Goal: Communication & Community: Answer question/provide support

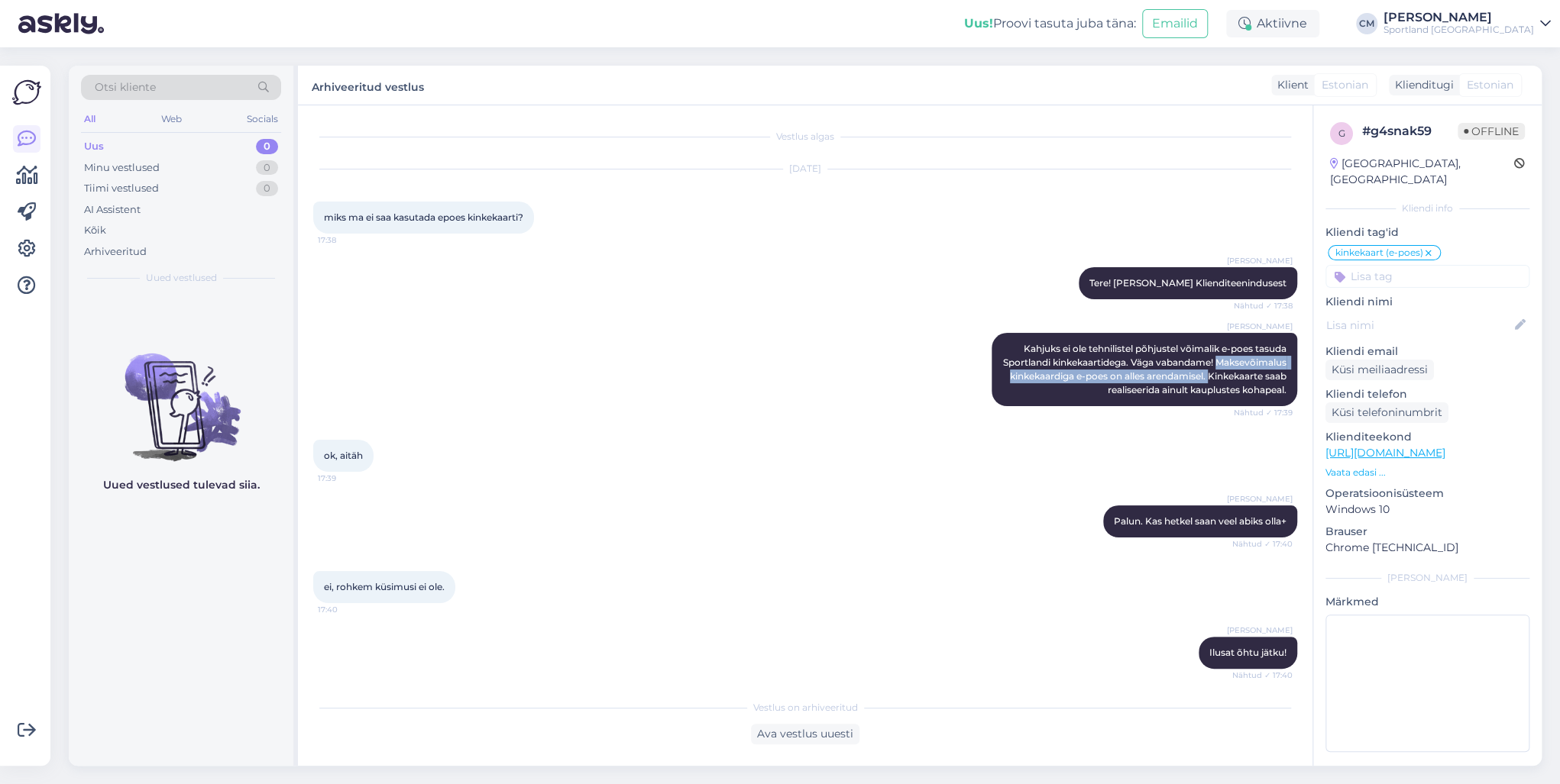
scroll to position [7, 0]
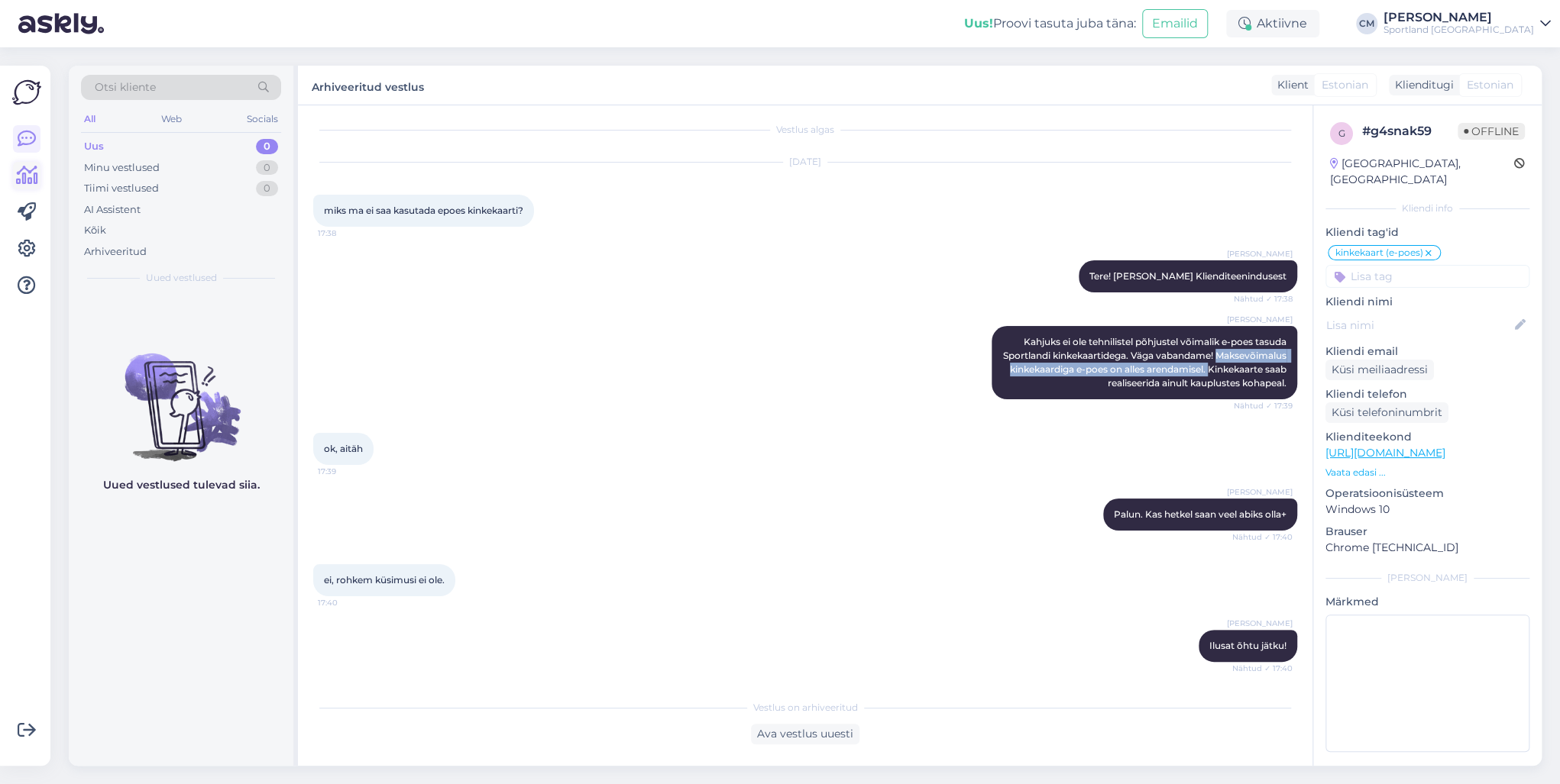
click at [18, 167] on icon at bounding box center [27, 175] width 22 height 18
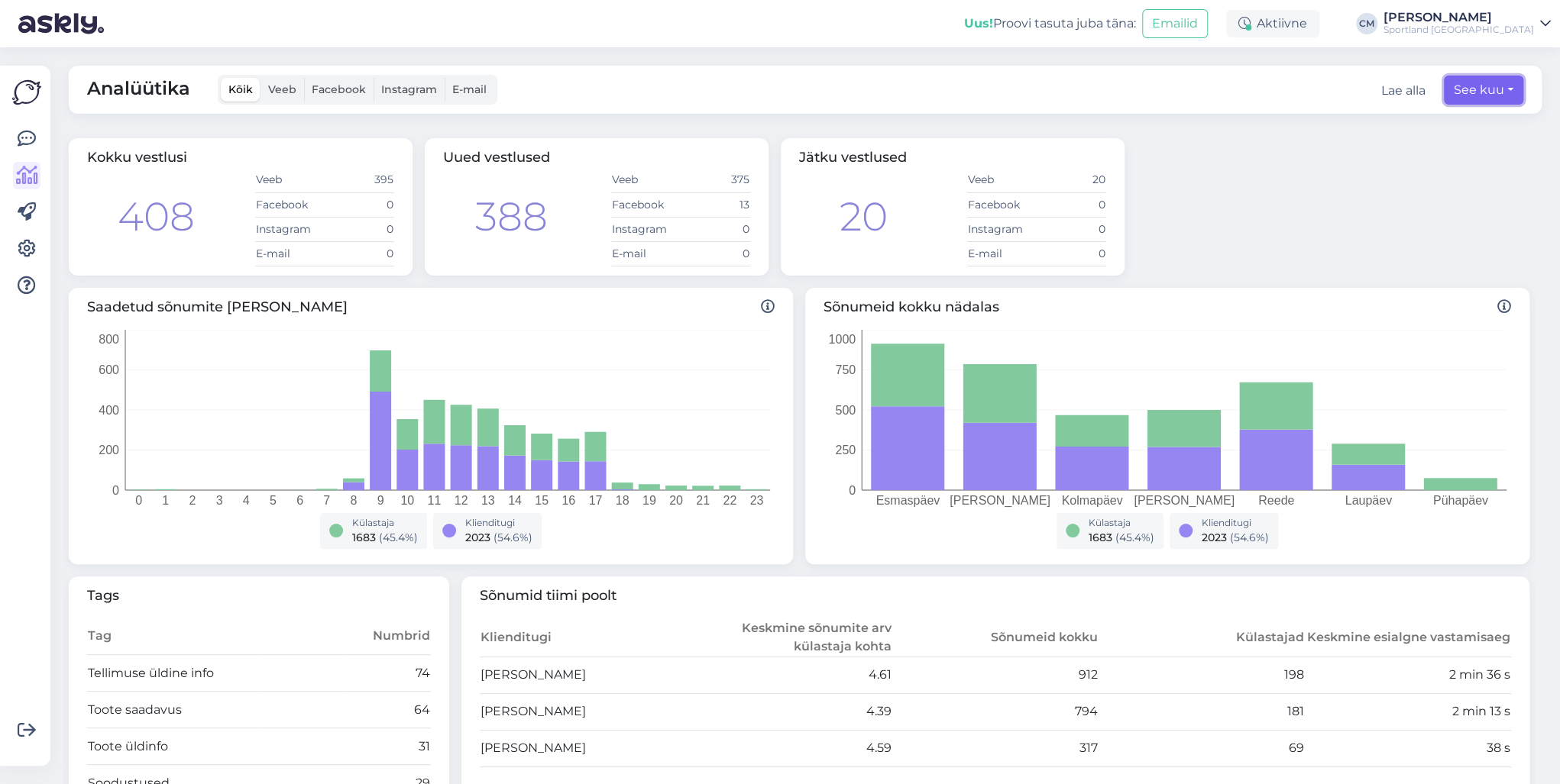
click at [1470, 92] on button "See kuu" at bounding box center [1483, 90] width 79 height 29
select select "7"
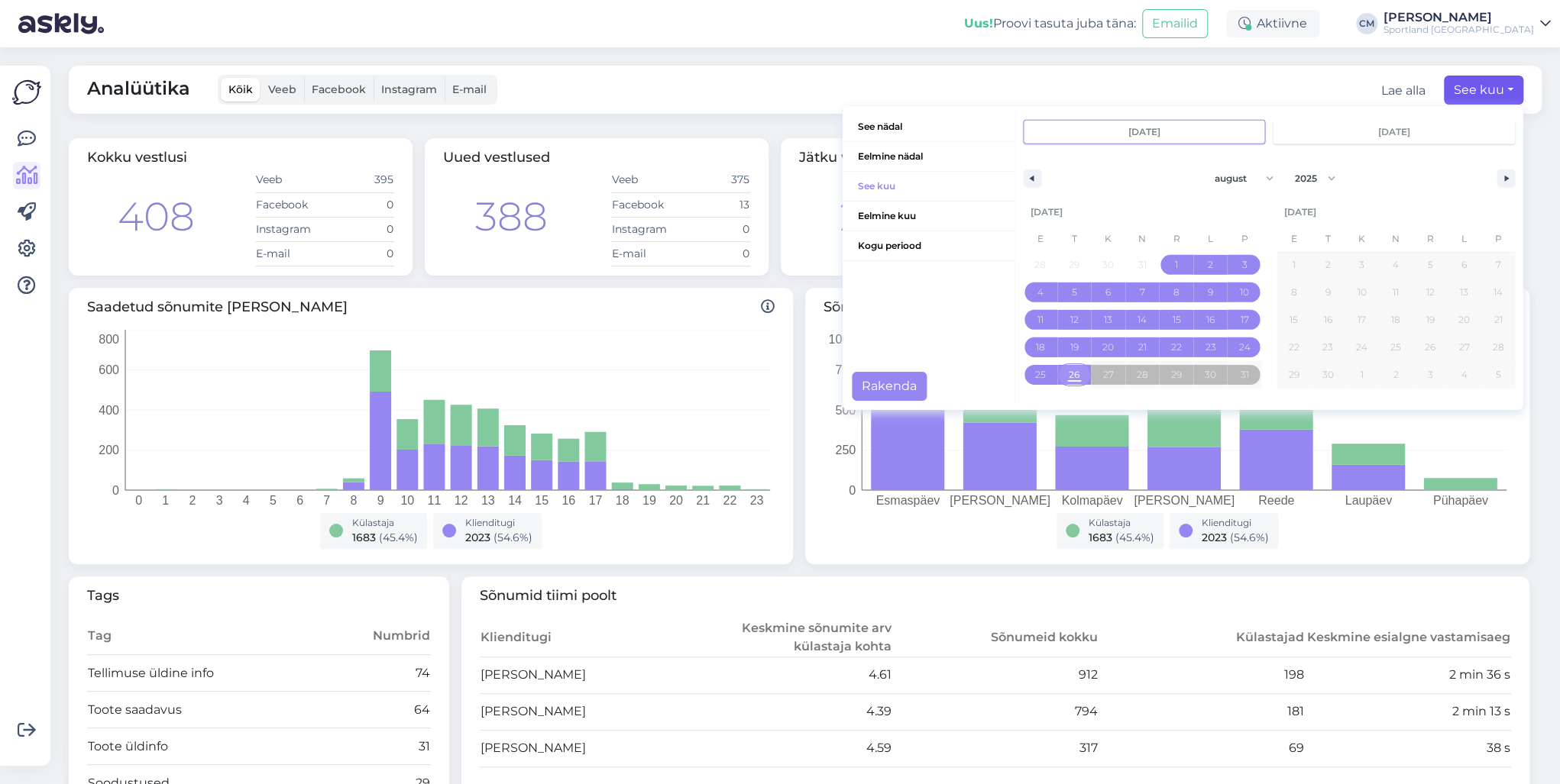
click at [1069, 378] on span "26" at bounding box center [1073, 374] width 10 height 27
type input "[DATE]"
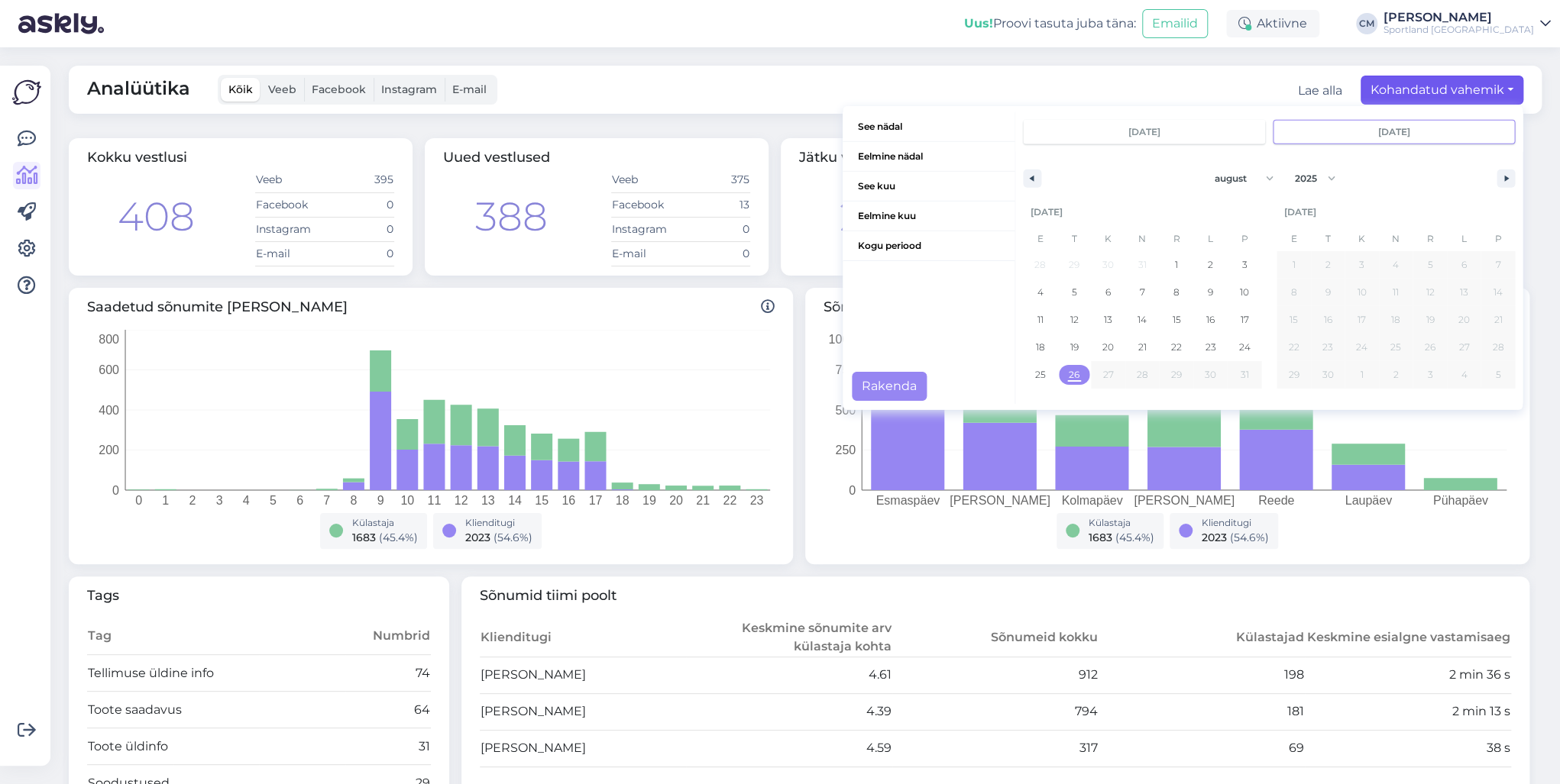
click at [916, 387] on div "See nädal [PERSON_NAME] nädal See kuu [PERSON_NAME] kuu Kogu periood" at bounding box center [929, 258] width 173 height 292
click at [892, 391] on button "Rakenda" at bounding box center [889, 386] width 75 height 29
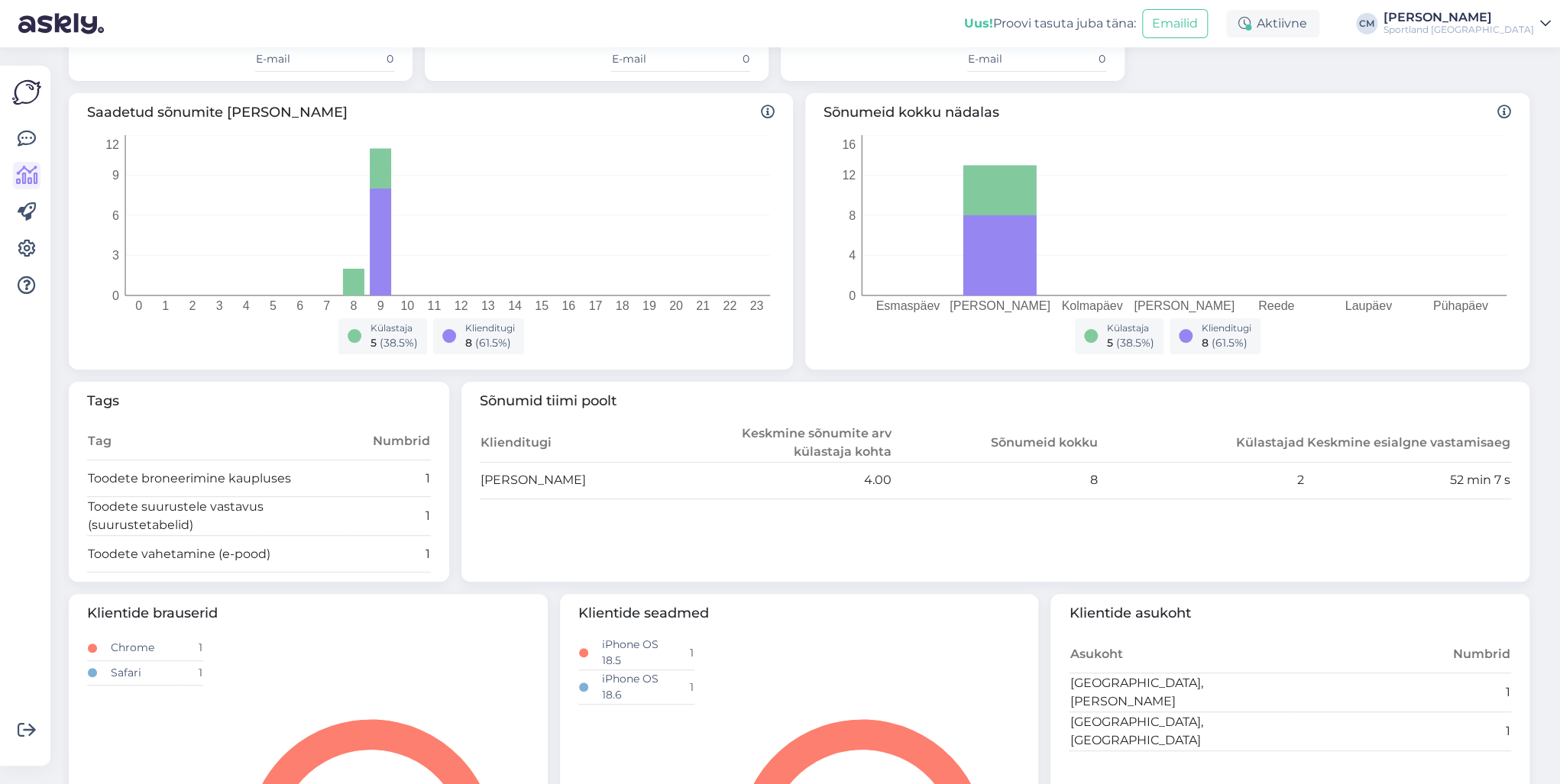
scroll to position [61, 0]
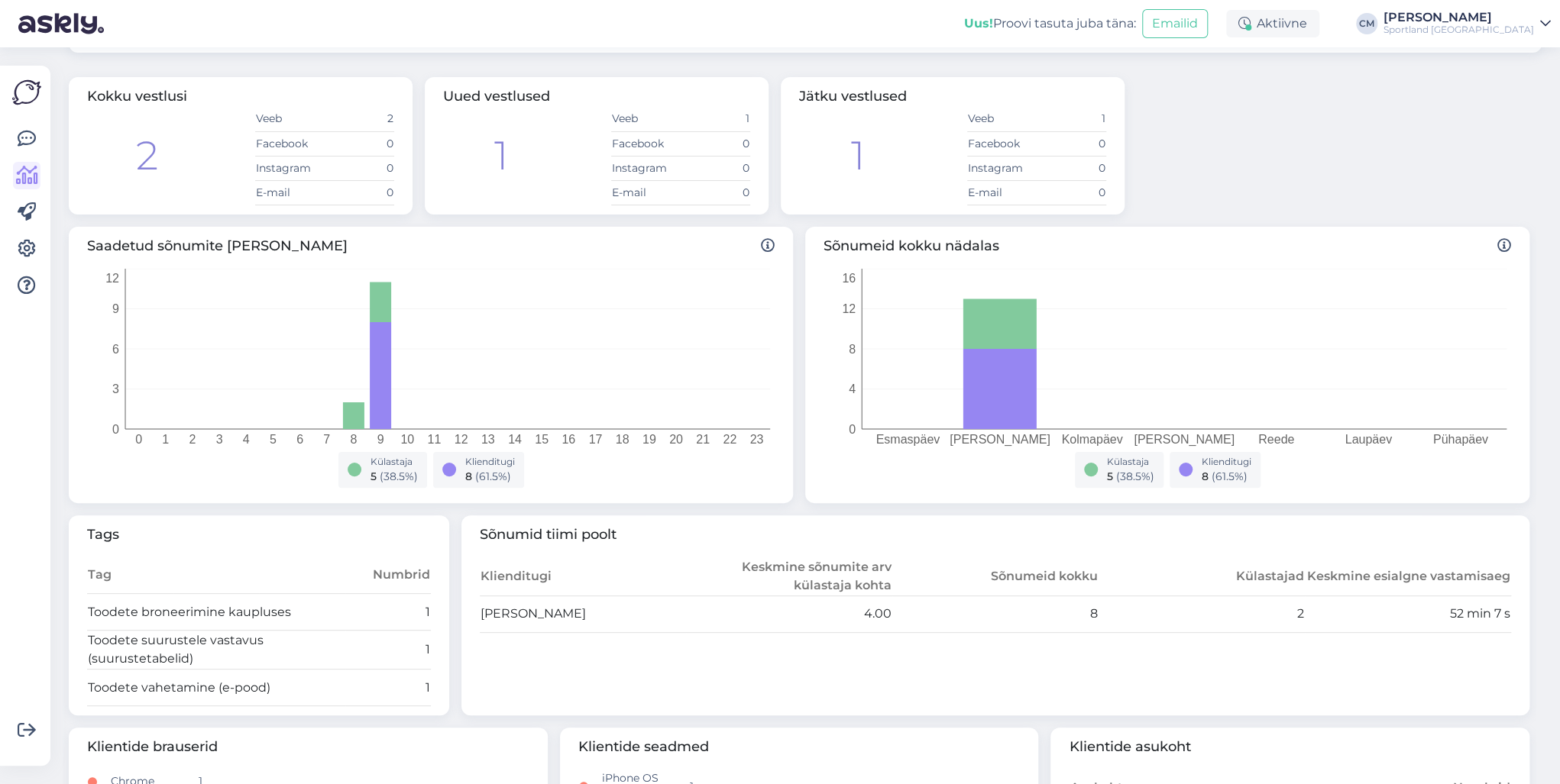
click at [41, 145] on div at bounding box center [26, 415] width 29 height 676
click at [10, 138] on div "Võimalused Veendu, et Askly loob sulle väärtust. Sulge Ühenda FB ja IG sõnumid …" at bounding box center [25, 415] width 50 height 700
click at [12, 138] on div at bounding box center [26, 415] width 29 height 676
click at [18, 138] on icon at bounding box center [26, 138] width 18 height 18
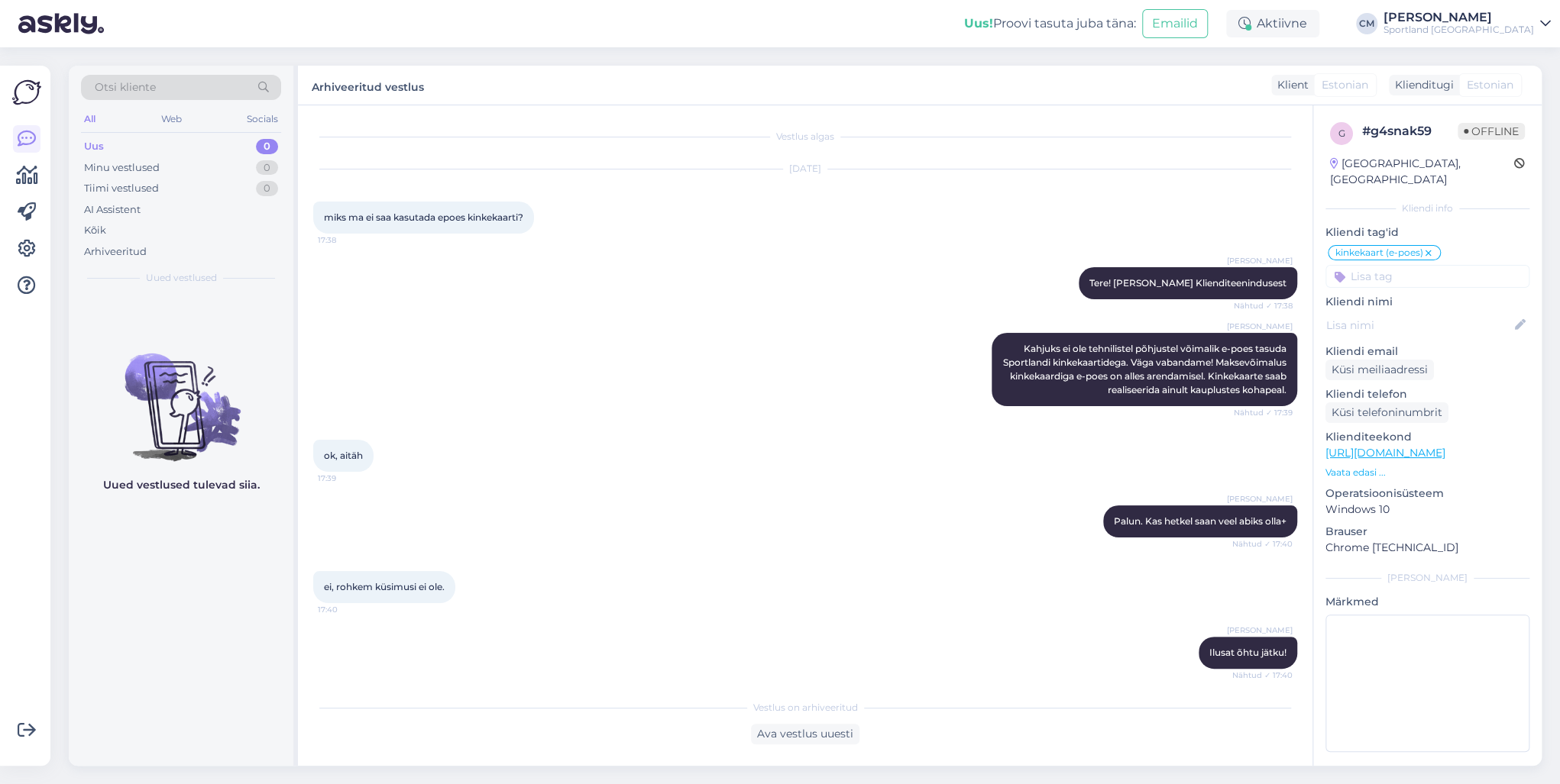
scroll to position [7, 0]
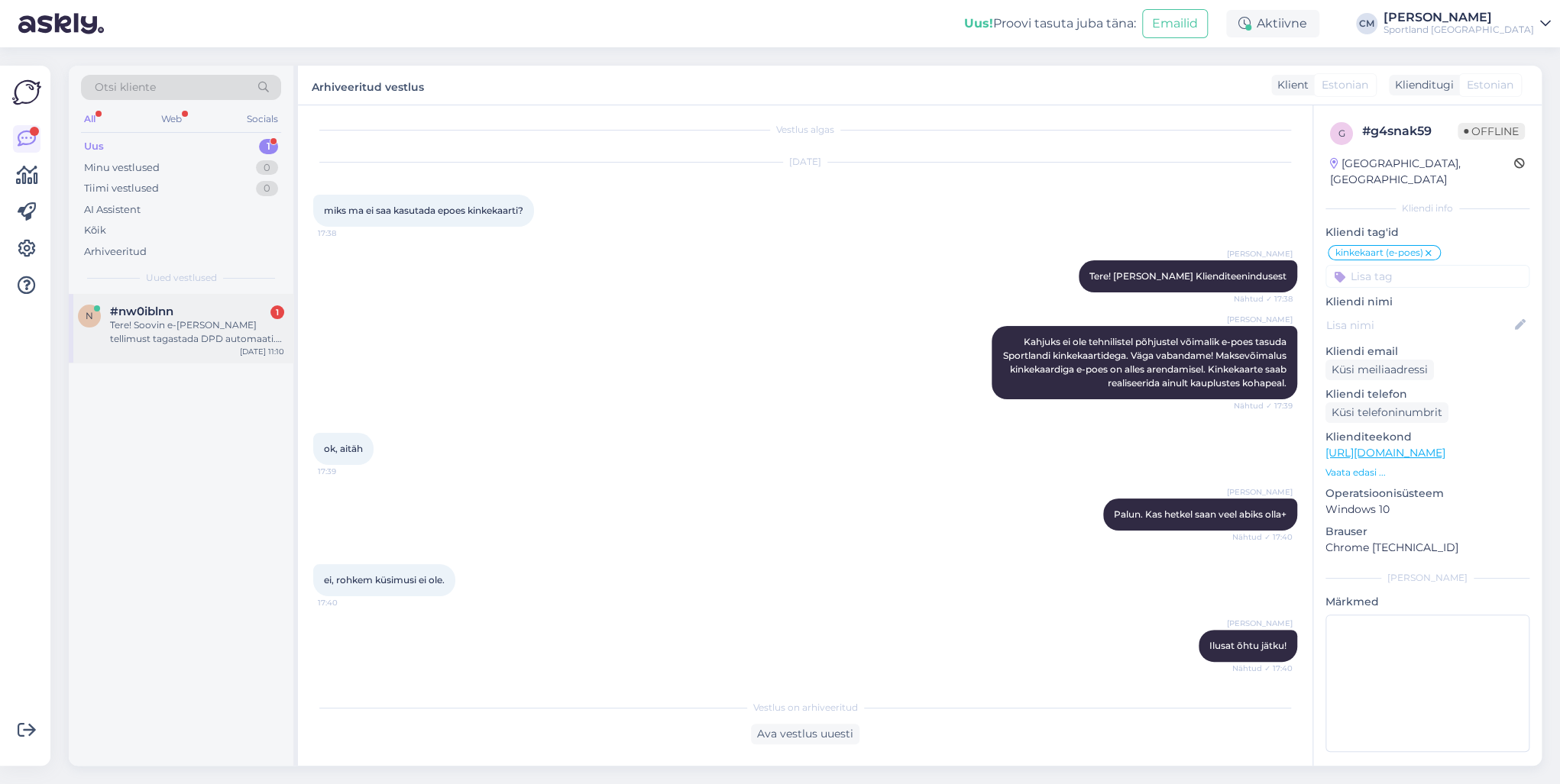
click at [239, 298] on div "n #nw0iblnn 1 Tere! Soovin e-[PERSON_NAME] tellimust tagastada DPD automaati. P…" at bounding box center [181, 328] width 225 height 69
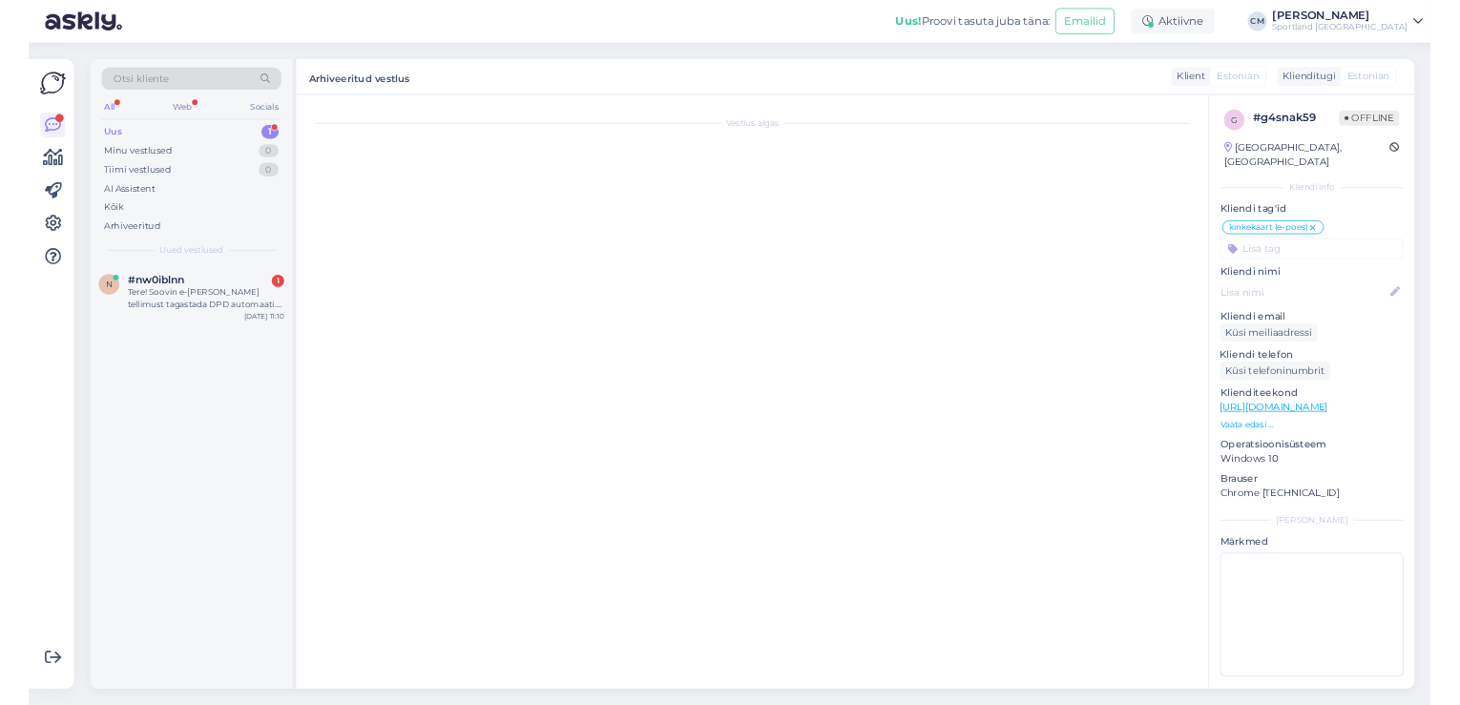
scroll to position [0, 0]
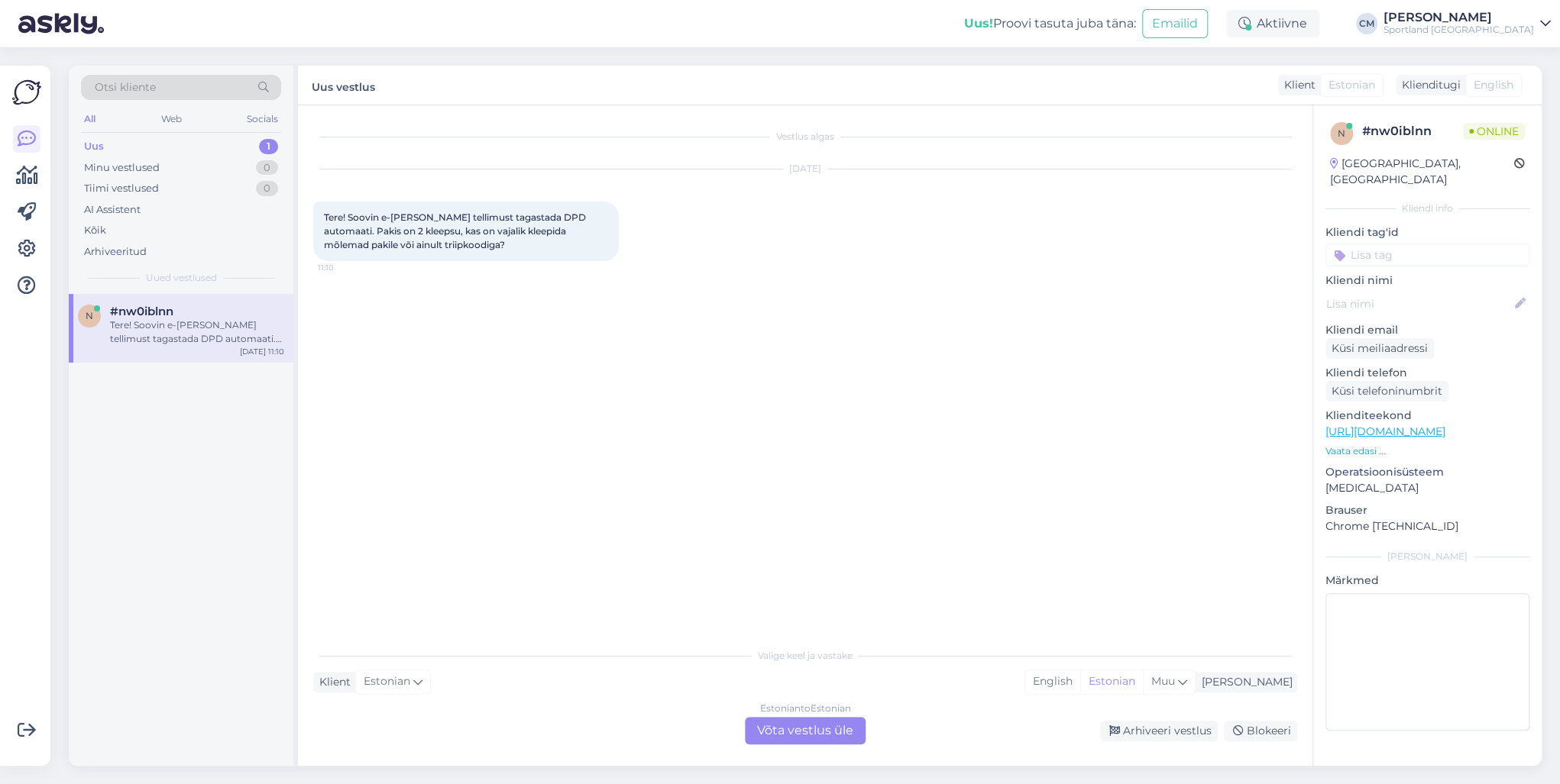
click at [813, 736] on div "Estonian to Estonian Võta vestlus üle" at bounding box center [804, 730] width 121 height 27
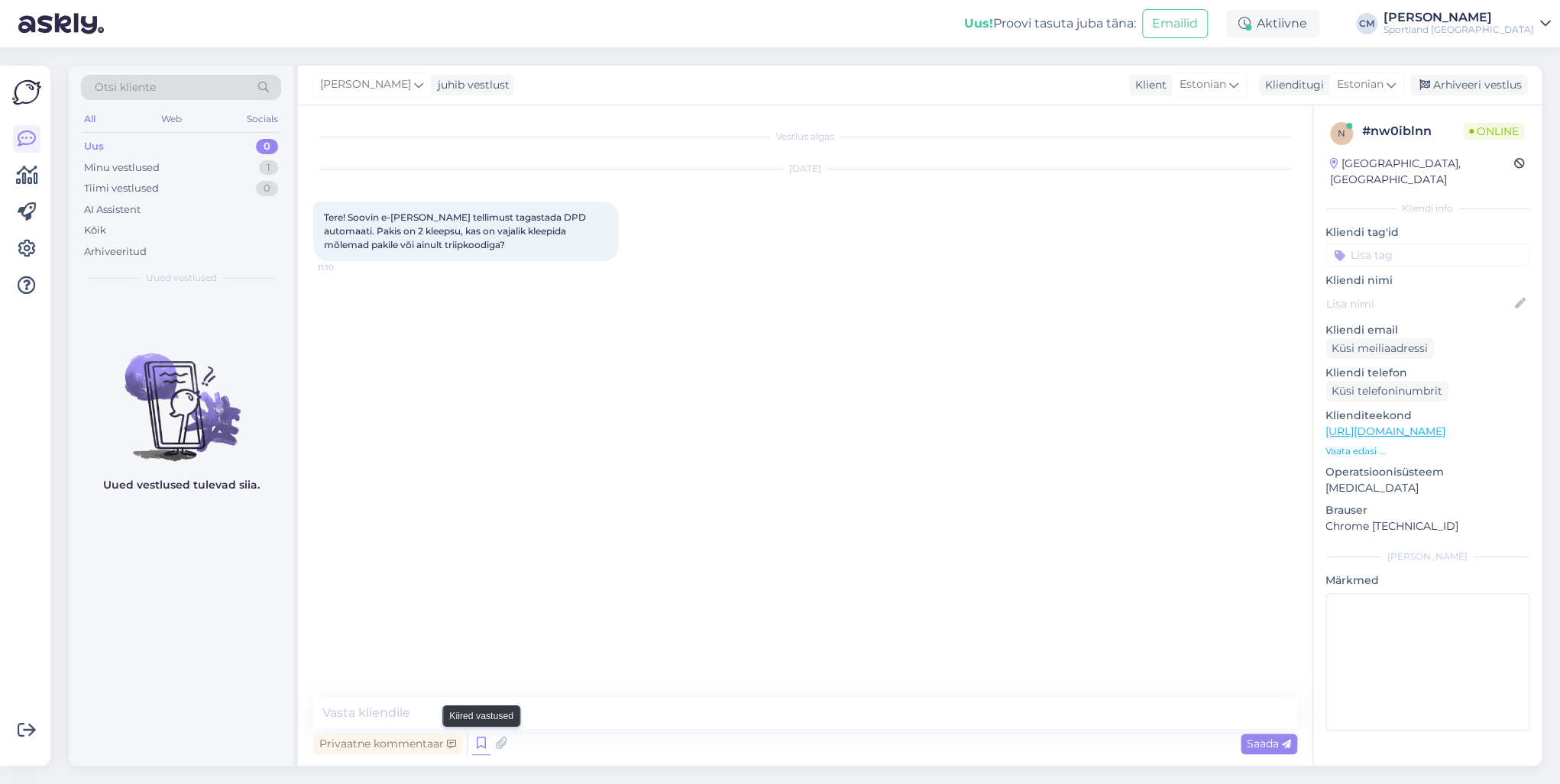
drag, startPoint x: 489, startPoint y: 742, endPoint x: 480, endPoint y: 742, distance: 9.0
click at [480, 742] on div "Privaatne kommentaar Saada" at bounding box center [804, 743] width 984 height 29
click at [480, 742] on icon at bounding box center [481, 743] width 18 height 23
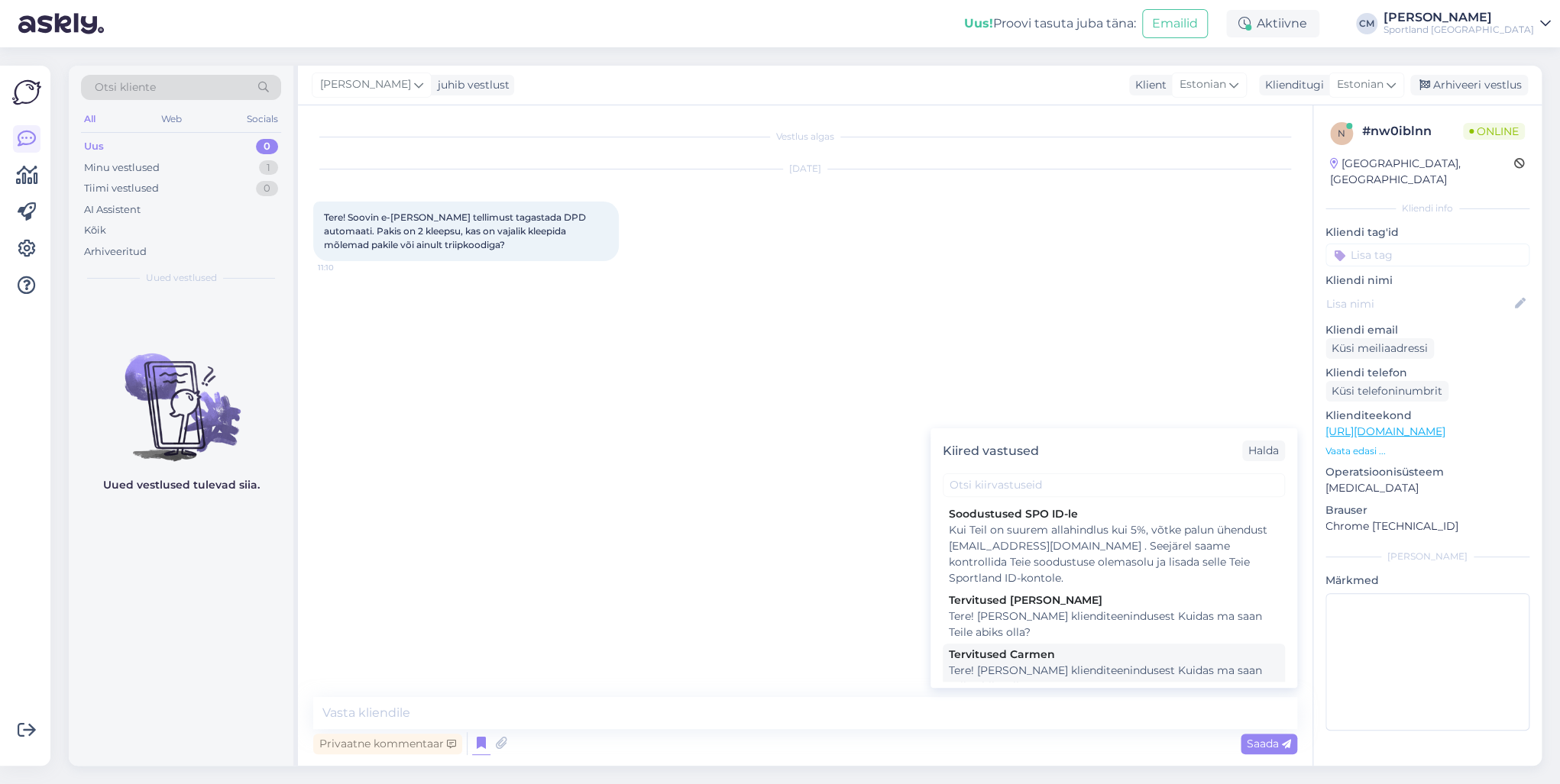
click at [1028, 648] on div "Tervitused Carmen" at bounding box center [1113, 654] width 330 height 16
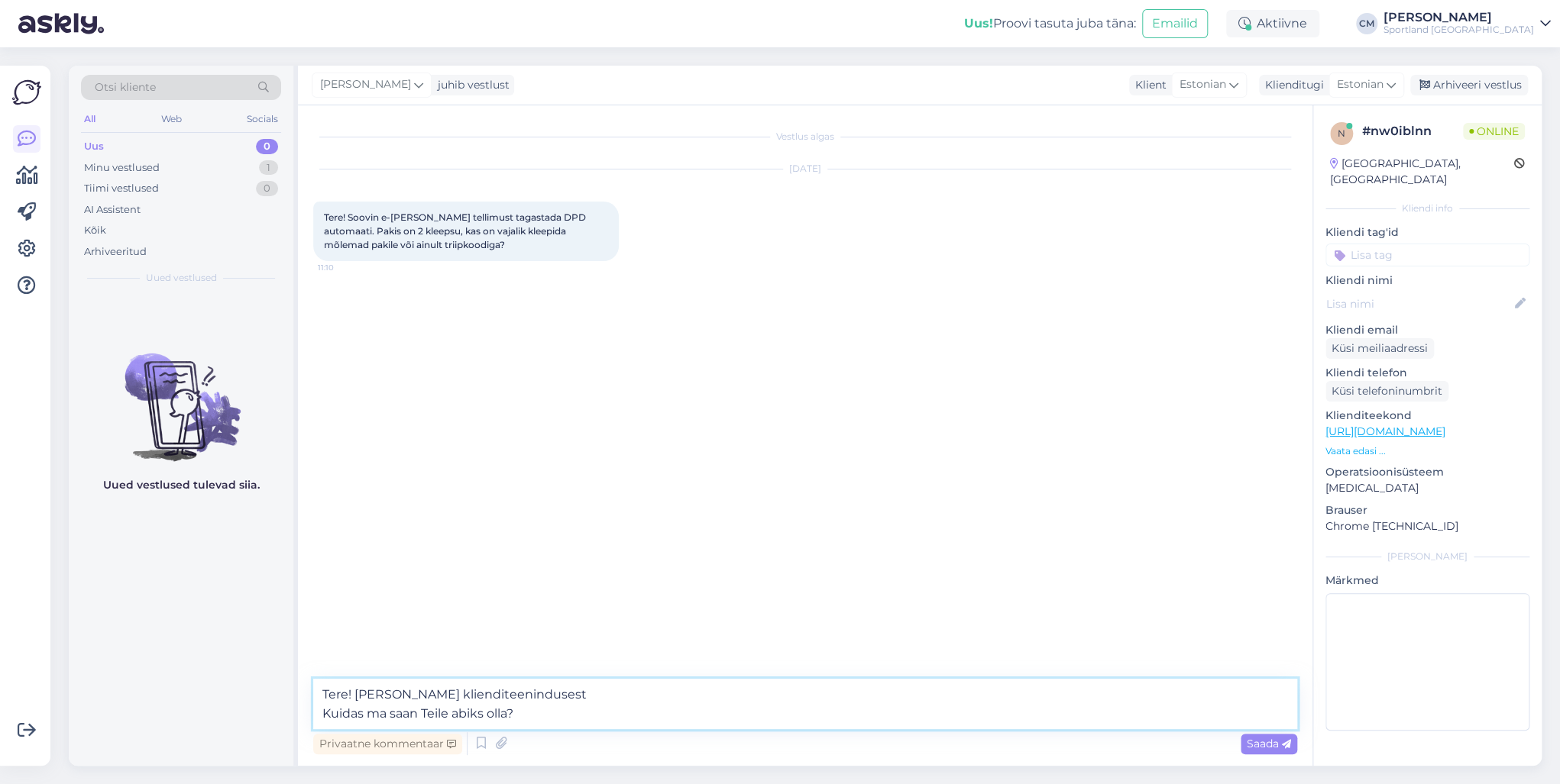
drag, startPoint x: 551, startPoint y: 712, endPoint x: 319, endPoint y: 712, distance: 232.0
click at [319, 712] on textarea "Tere! [PERSON_NAME] klienditeenindusest Kuidas ma saan Teile abiks olla?" at bounding box center [804, 703] width 984 height 50
type textarea "Tere! [PERSON_NAME] klienditeenindusest"
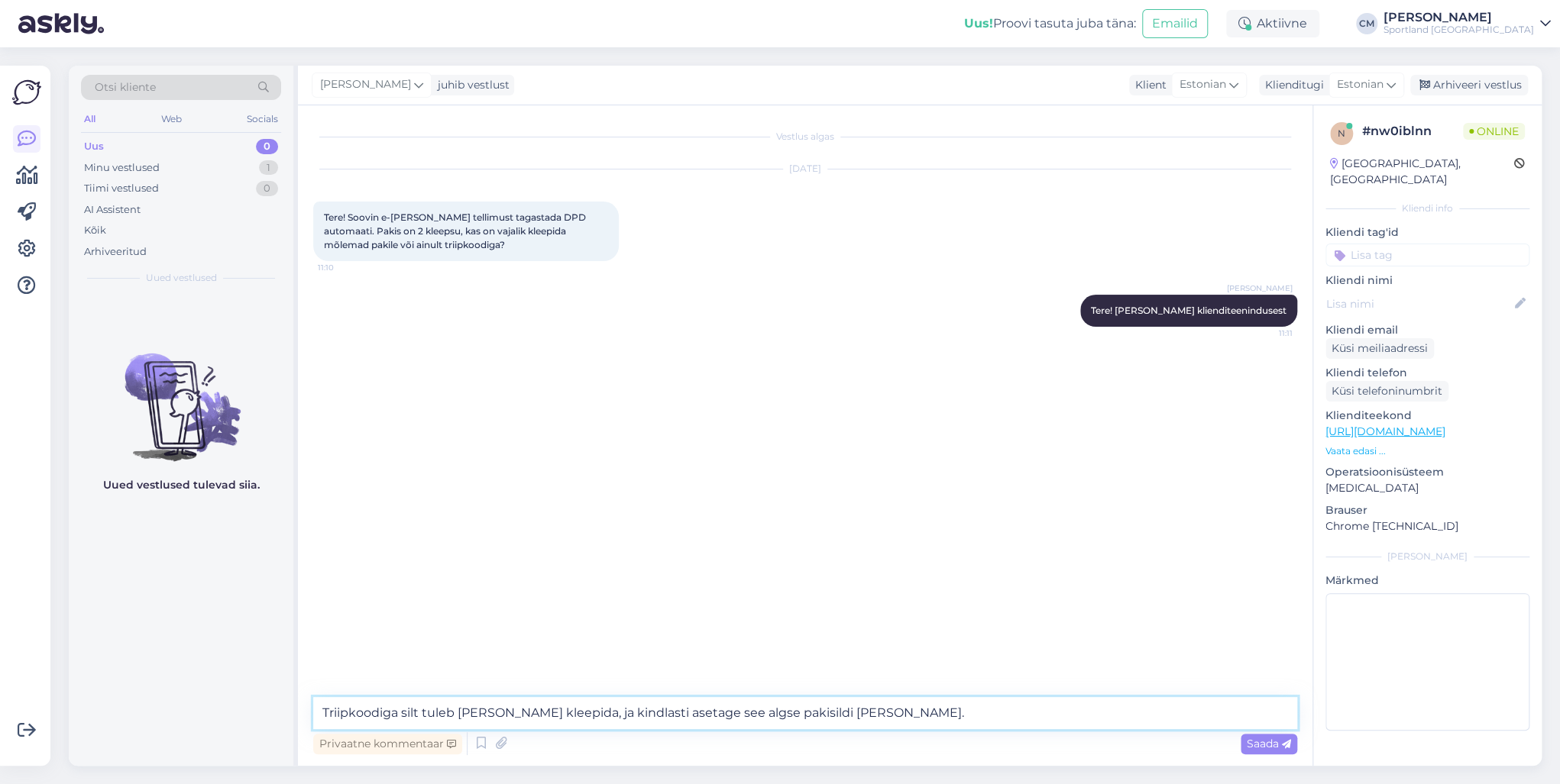
type textarea "Triipkoodiga silt tuleb [PERSON_NAME] kleepida, ja kindlasti asetage see algse …"
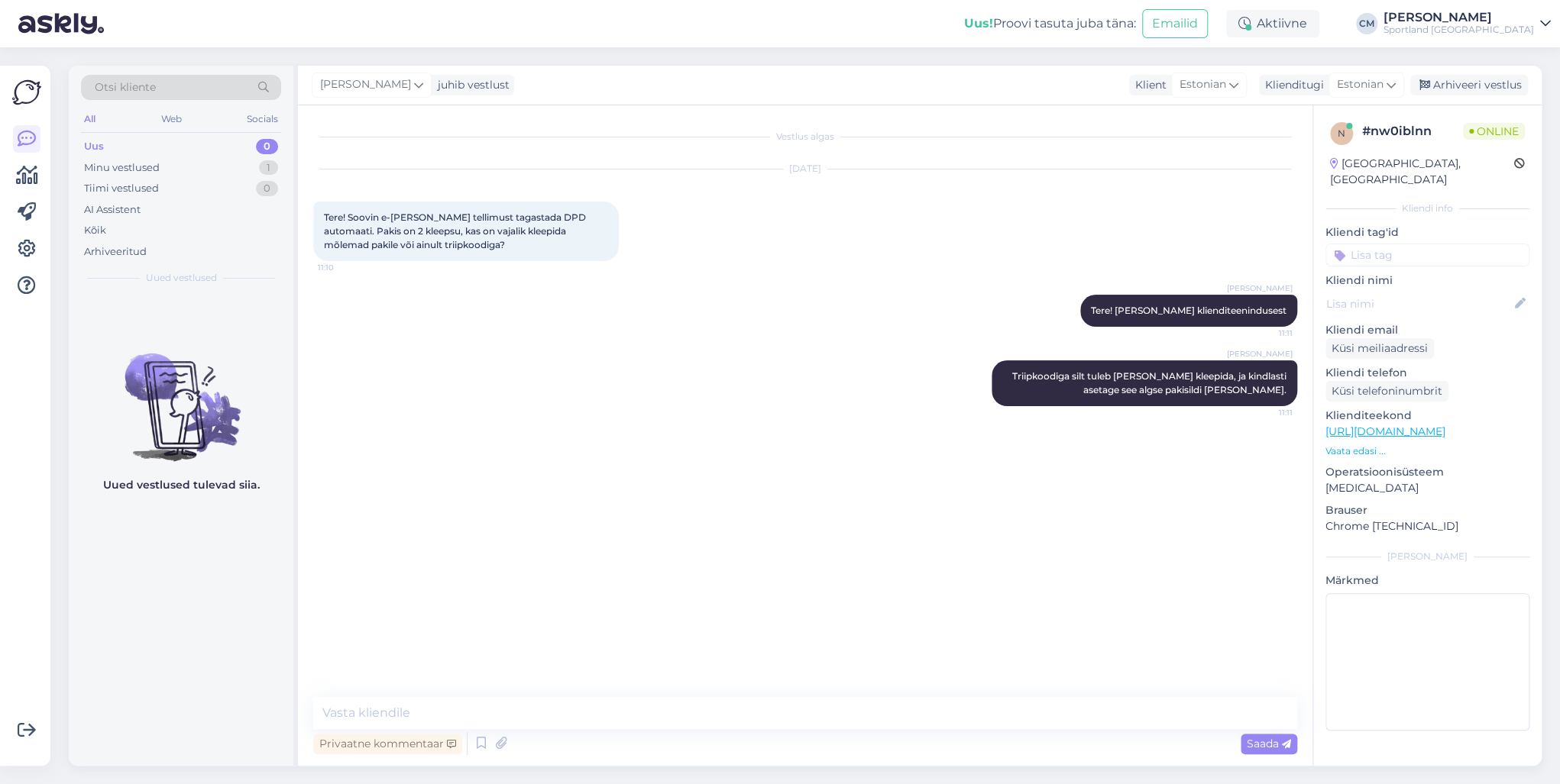
click at [1414, 243] on input at bounding box center [1427, 254] width 204 height 23
type input "tagasta"
click at [1431, 310] on span "Tagastamine (e-pood)" at bounding box center [1427, 314] width 102 height 9
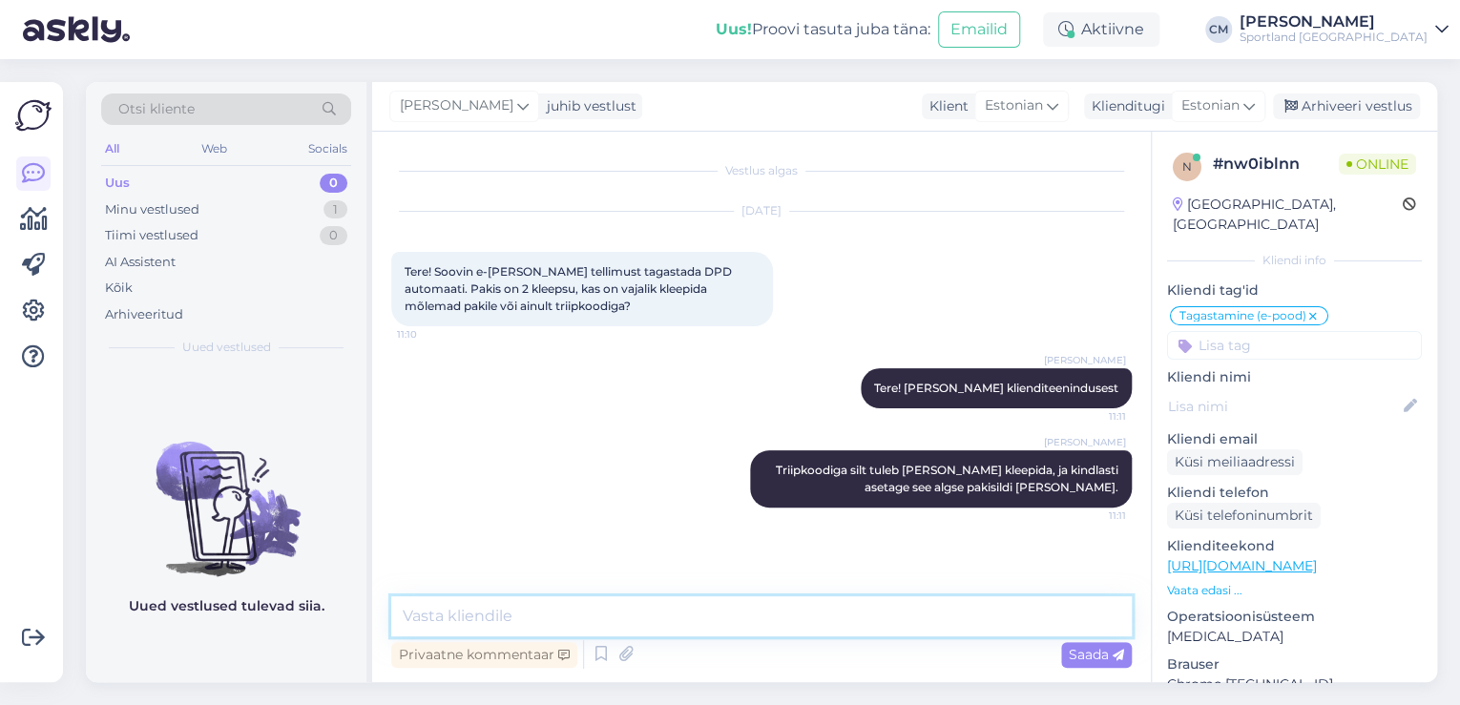
click at [833, 600] on textarea at bounding box center [761, 616] width 741 height 40
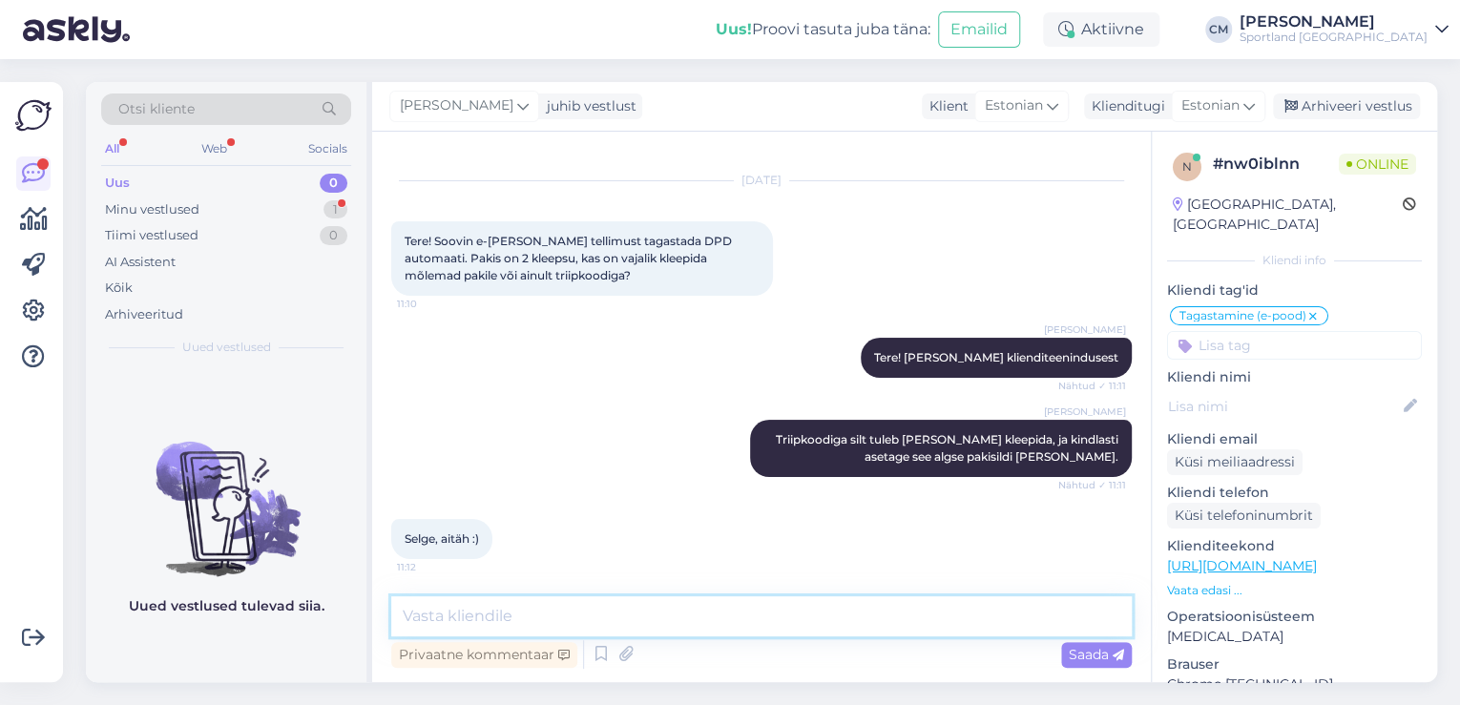
click at [469, 607] on textarea at bounding box center [761, 616] width 741 height 40
type textarea "k"
type textarea "Kas saan veel aidata?"
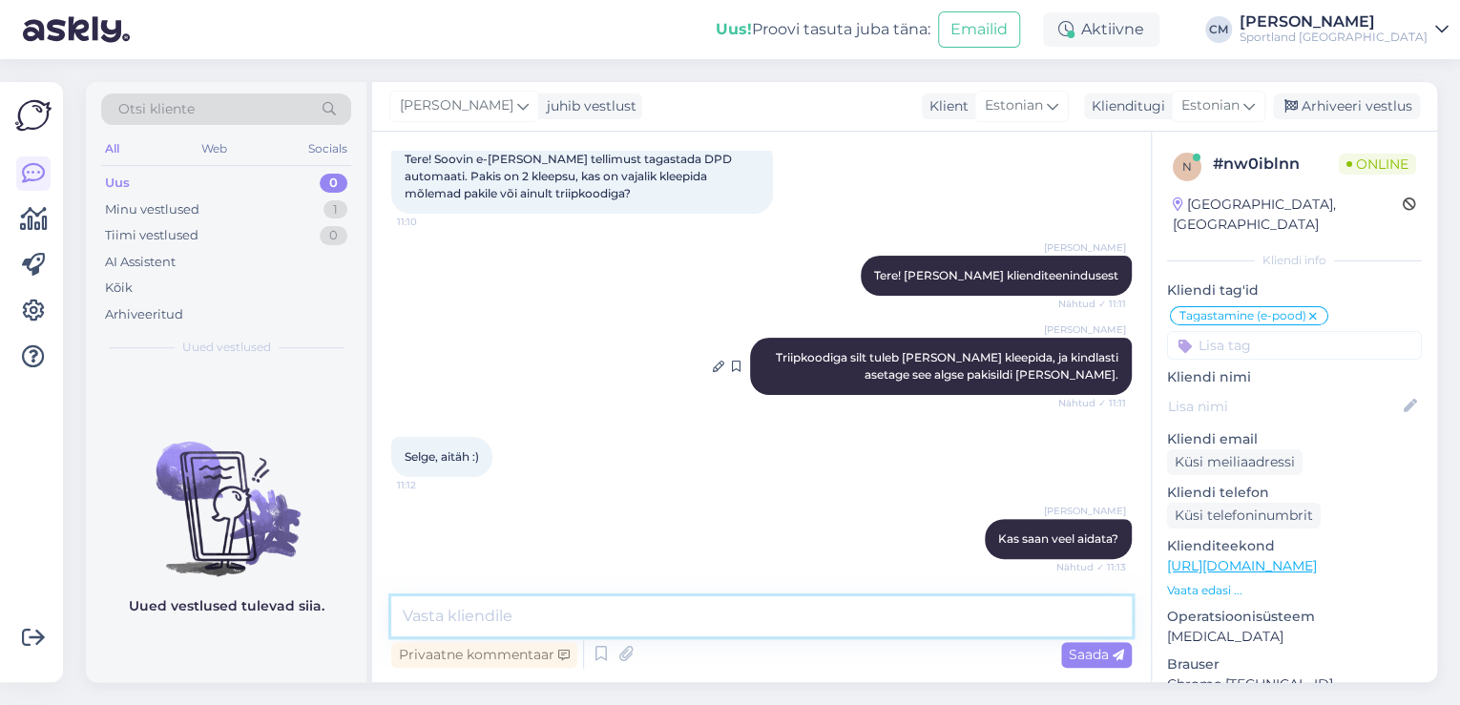
scroll to position [195, 0]
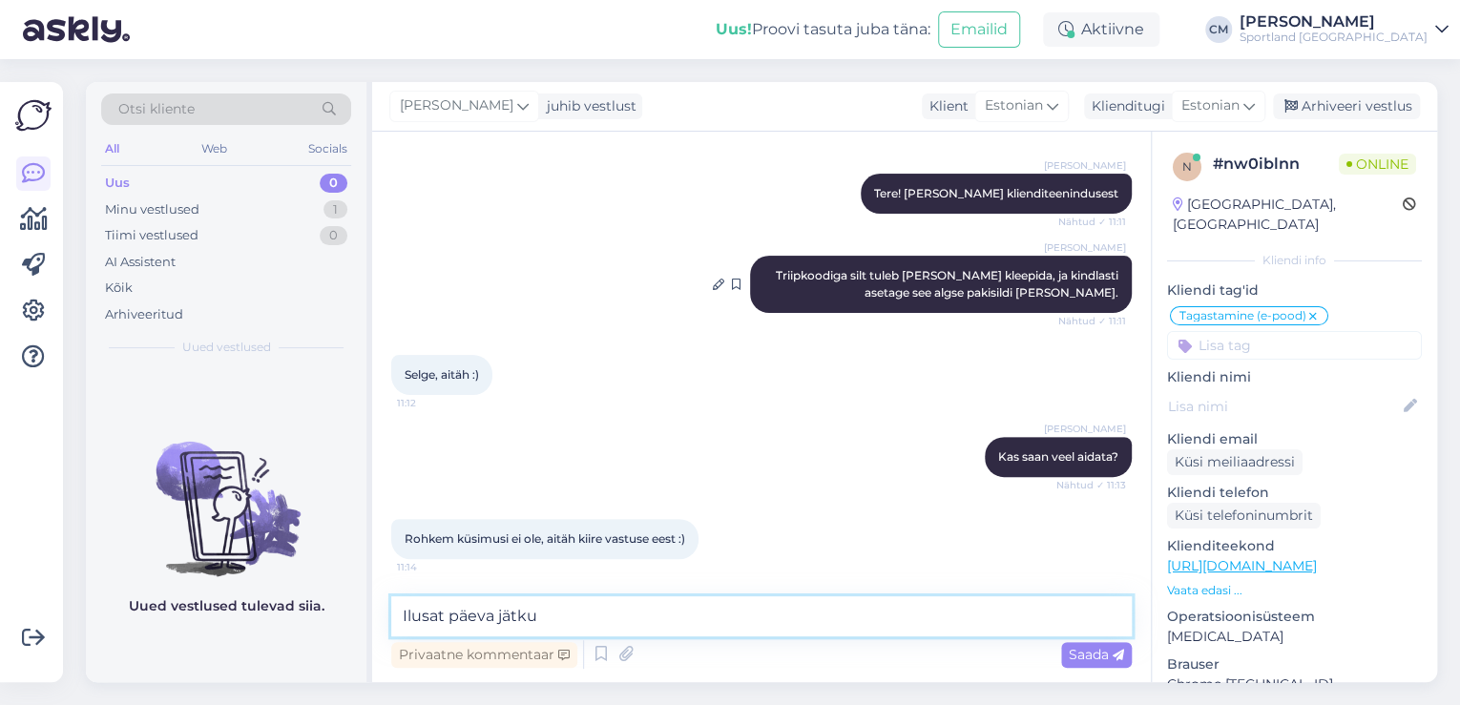
type textarea "Ilusat päeva jätku!"
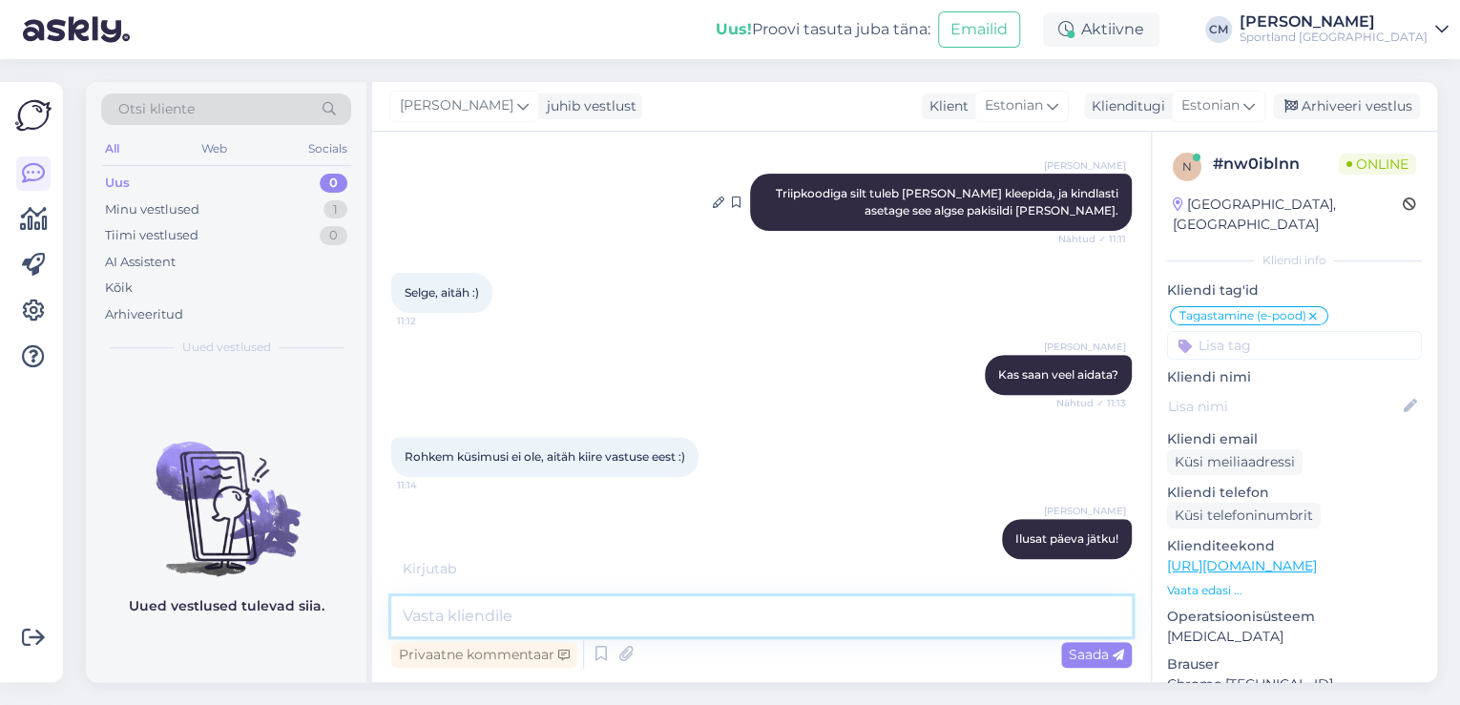
scroll to position [359, 0]
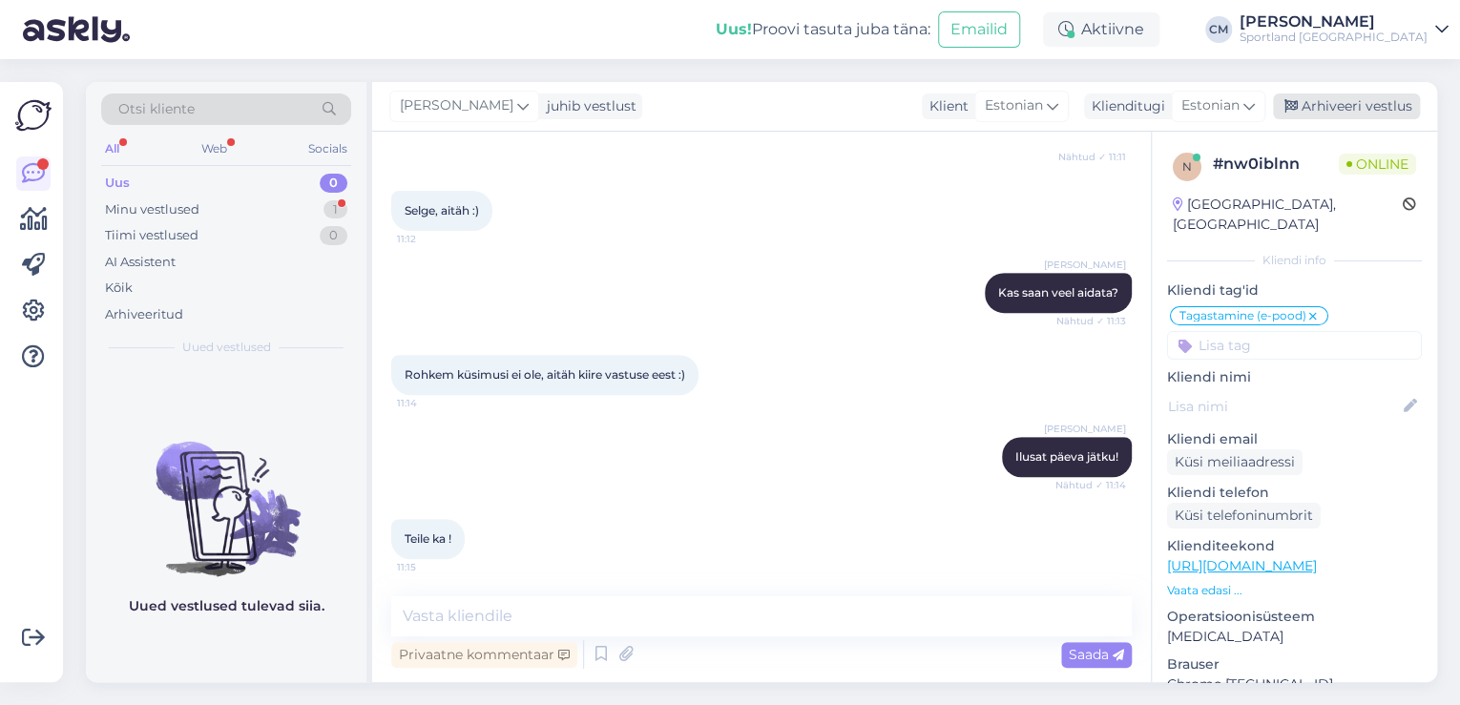
click at [1370, 109] on div "Arhiveeri vestlus" at bounding box center [1346, 107] width 147 height 26
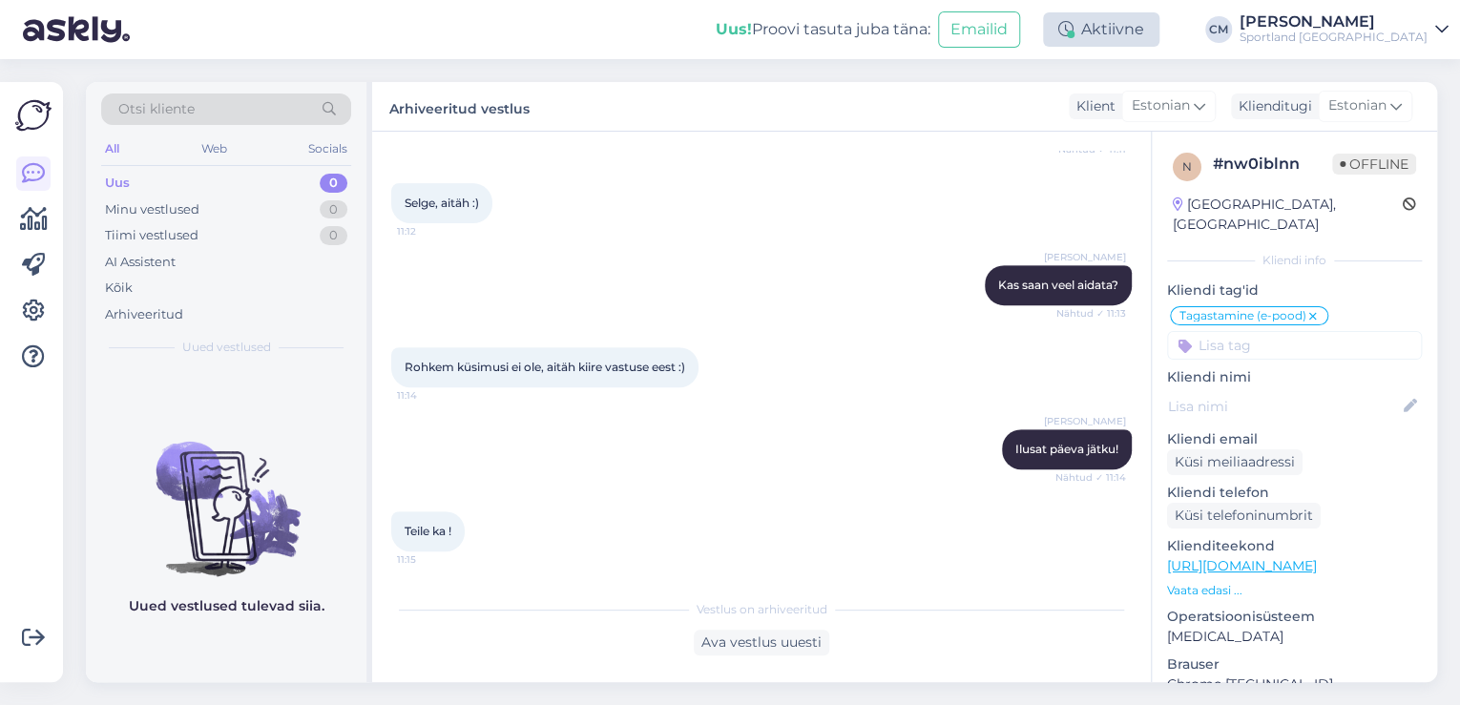
click at [1140, 39] on div "Aktiivne" at bounding box center [1101, 29] width 116 height 34
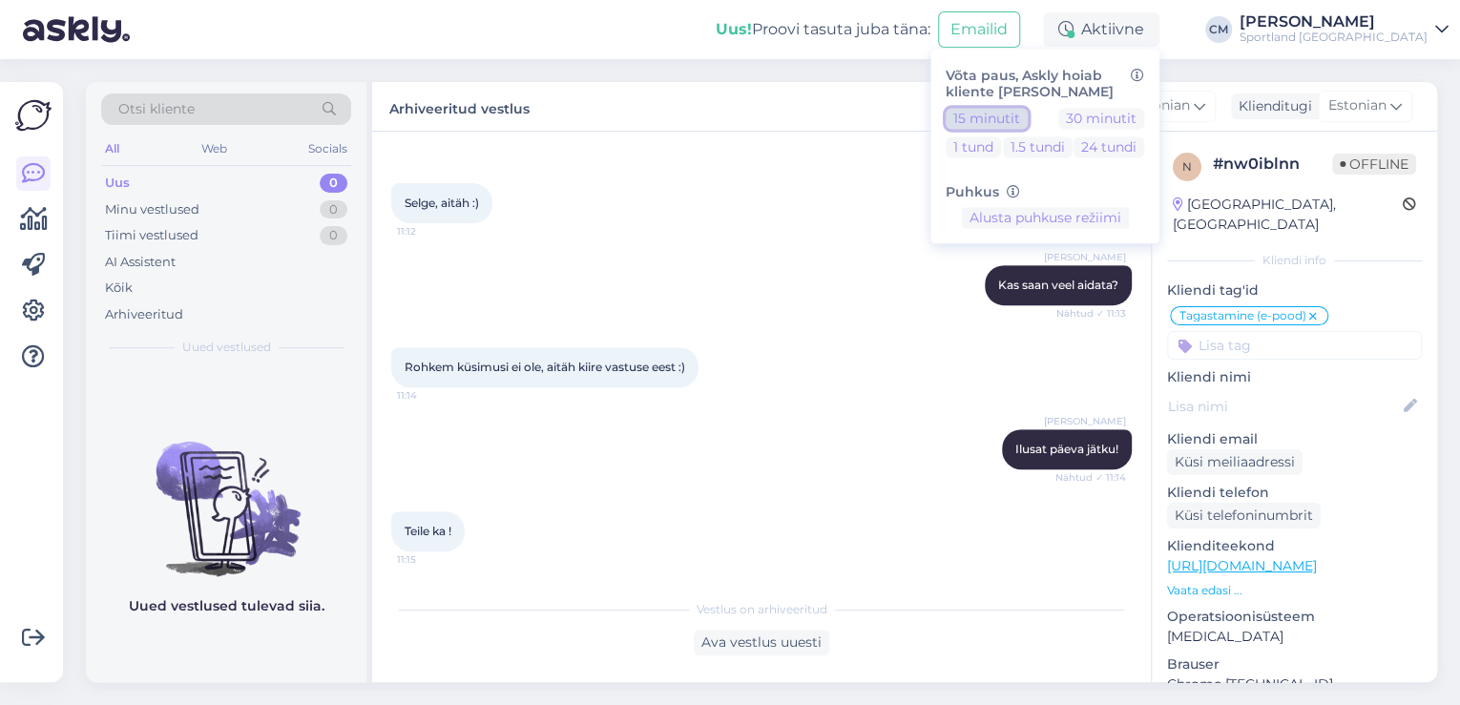
click at [1016, 121] on button "15 minutit" at bounding box center [987, 118] width 82 height 21
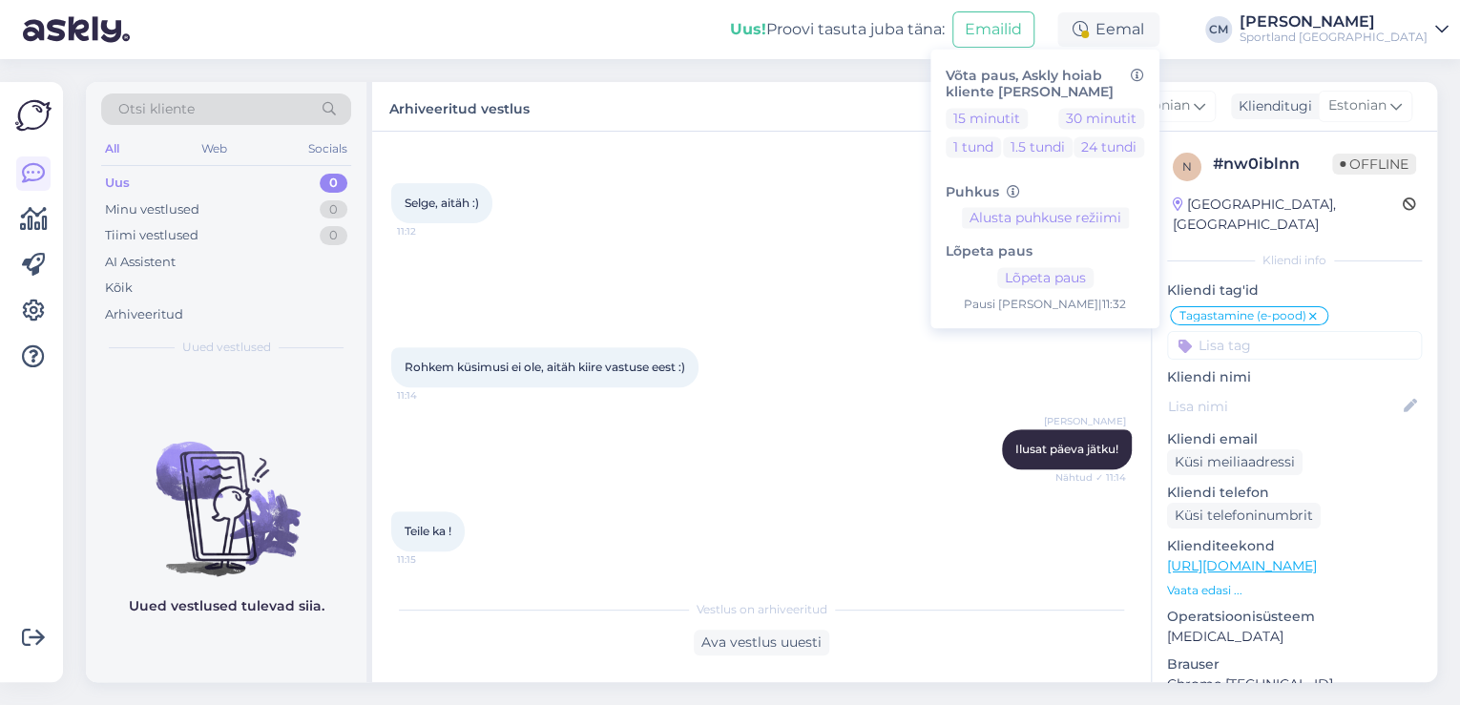
click at [1349, 31] on div "Sportland [GEOGRAPHIC_DATA]" at bounding box center [1334, 37] width 188 height 15
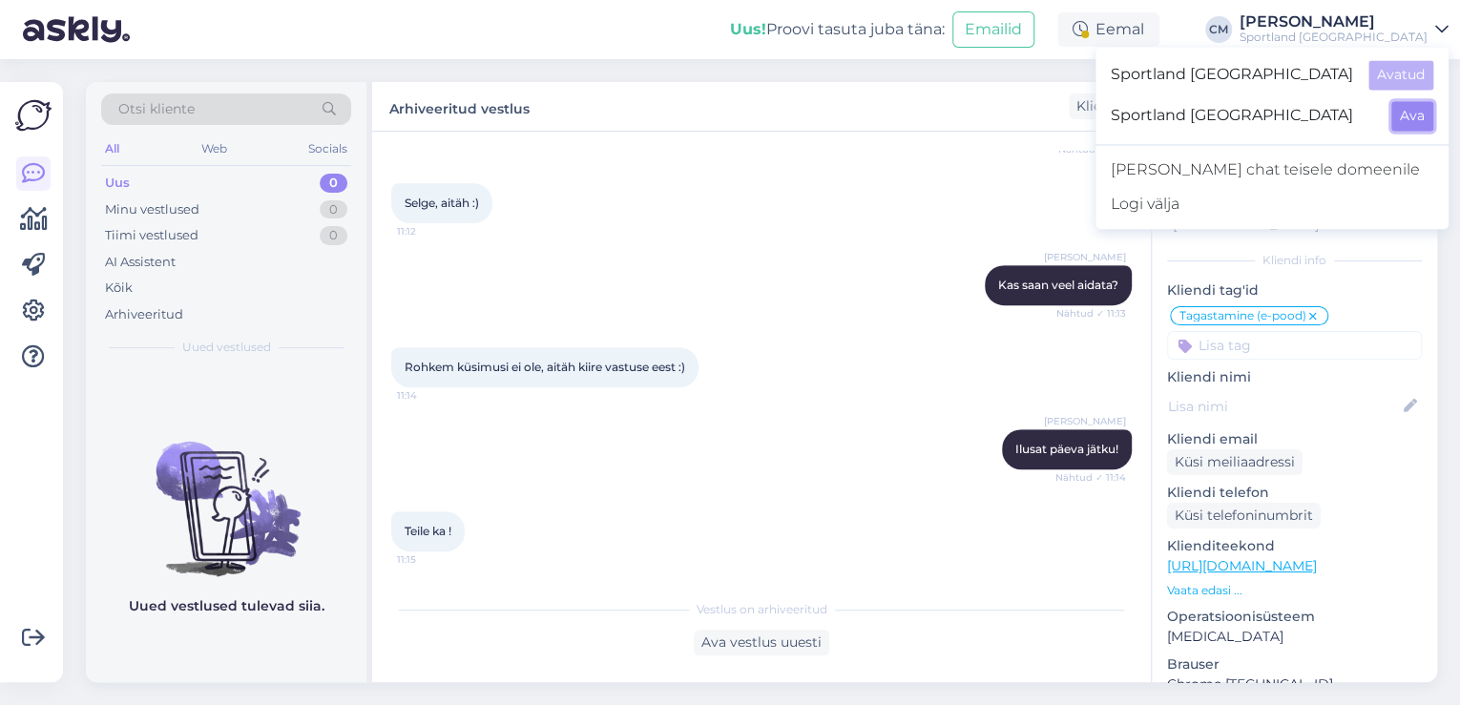
click at [1416, 122] on button "Ava" at bounding box center [1412, 116] width 42 height 30
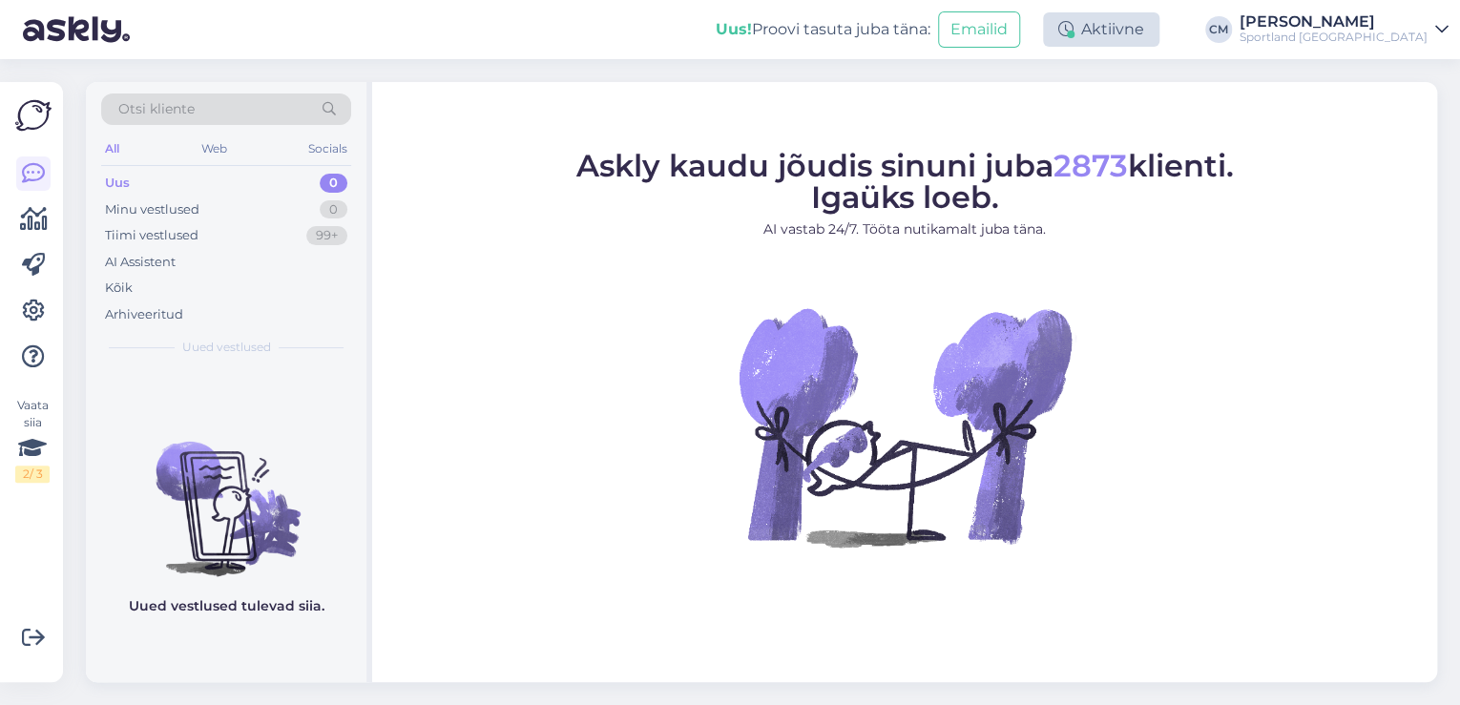
click at [1106, 31] on div "Aktiivne" at bounding box center [1101, 29] width 116 height 34
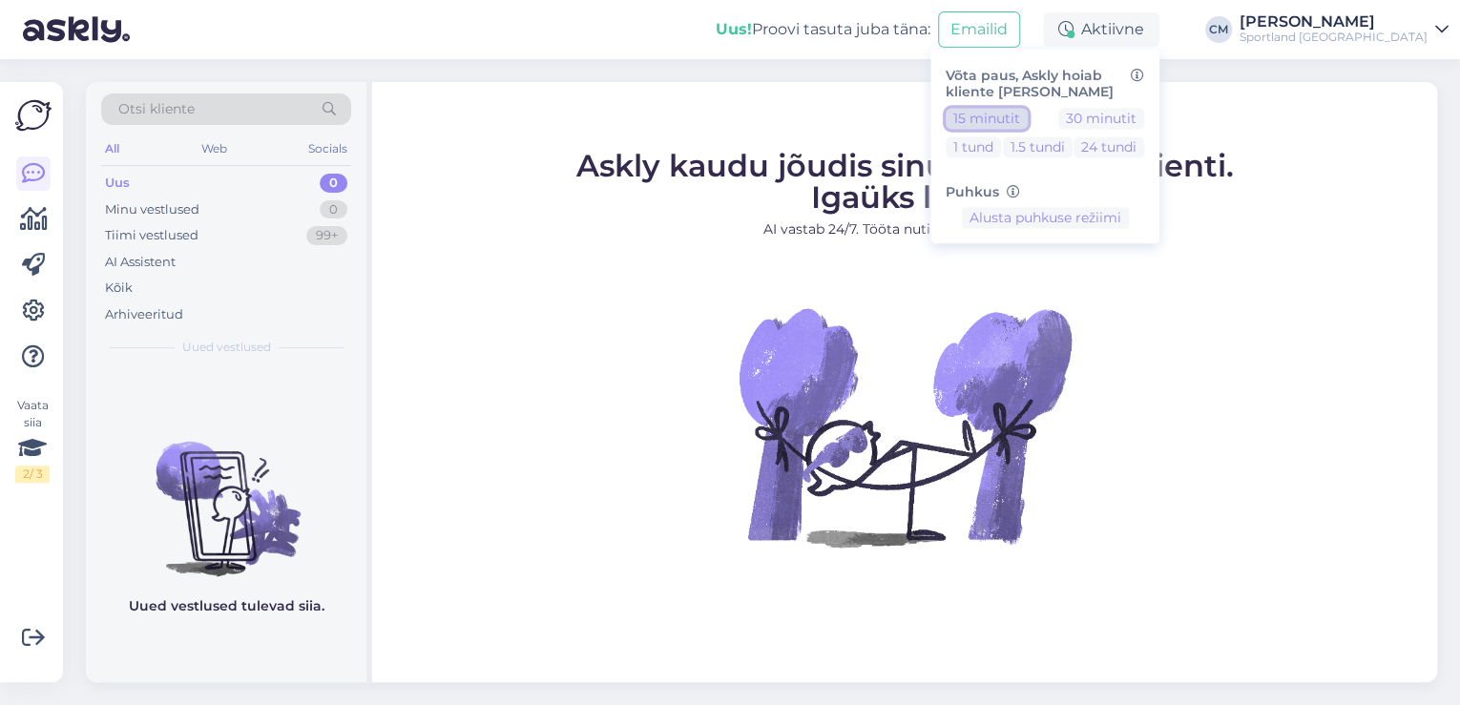
click at [1026, 108] on button "15 minutit" at bounding box center [987, 118] width 82 height 21
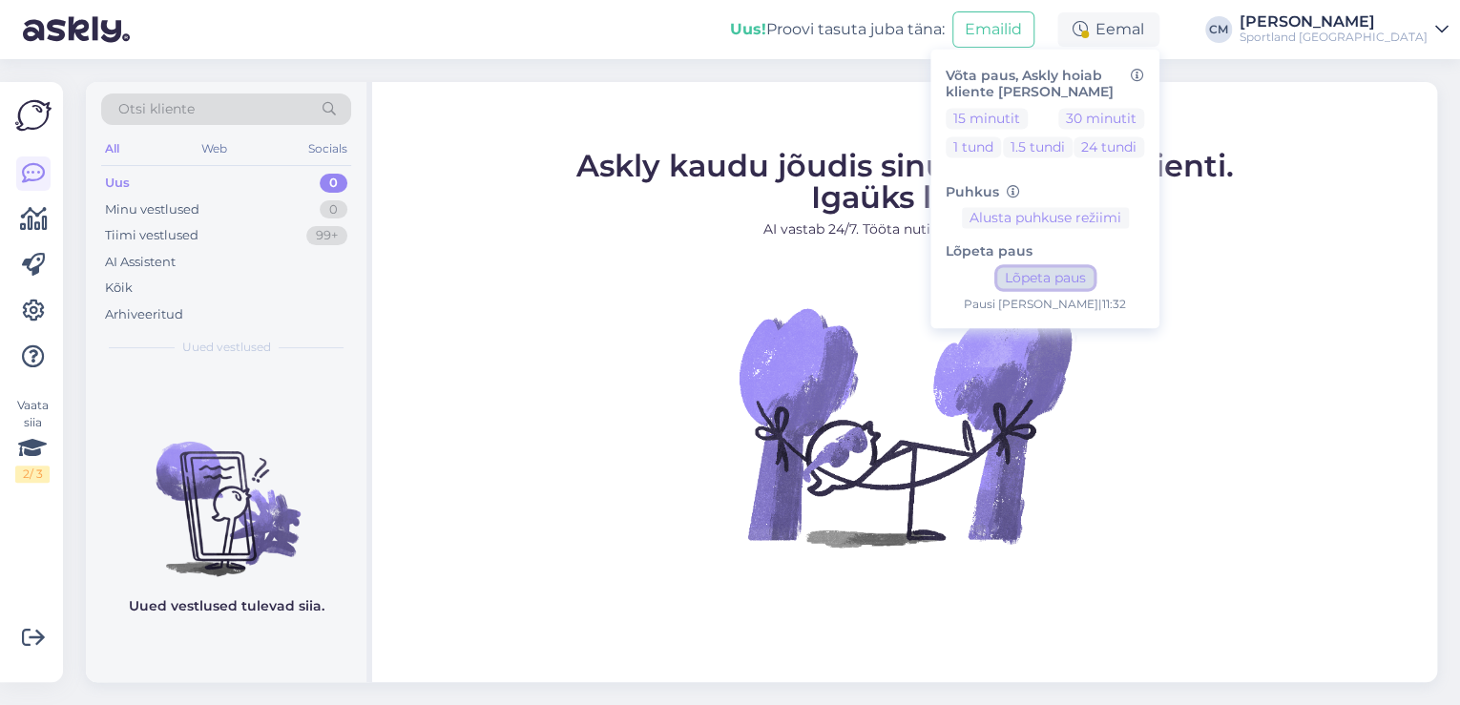
click at [1093, 276] on button "Lõpeta paus" at bounding box center [1045, 278] width 96 height 21
click at [1341, 37] on div "Sportland [GEOGRAPHIC_DATA]" at bounding box center [1334, 37] width 188 height 15
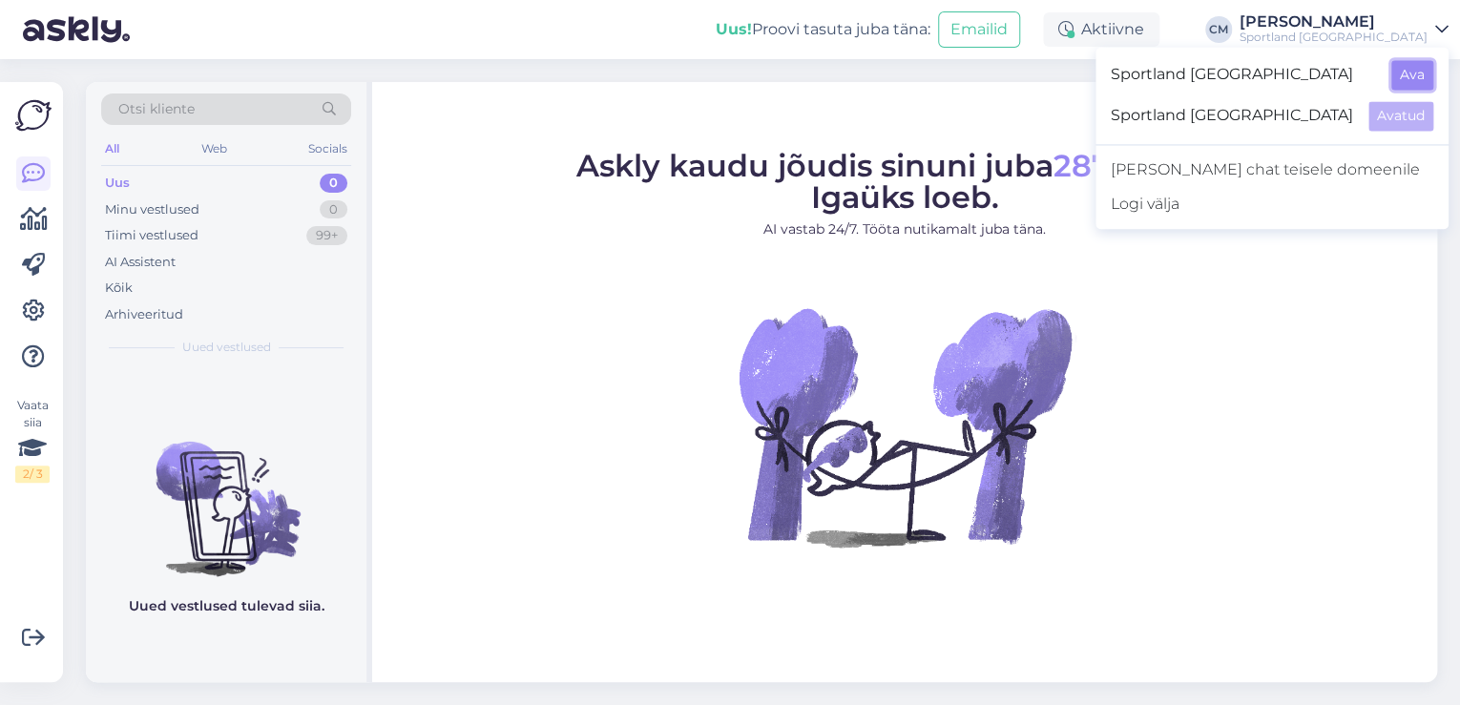
click at [1414, 82] on button "Ava" at bounding box center [1412, 75] width 42 height 30
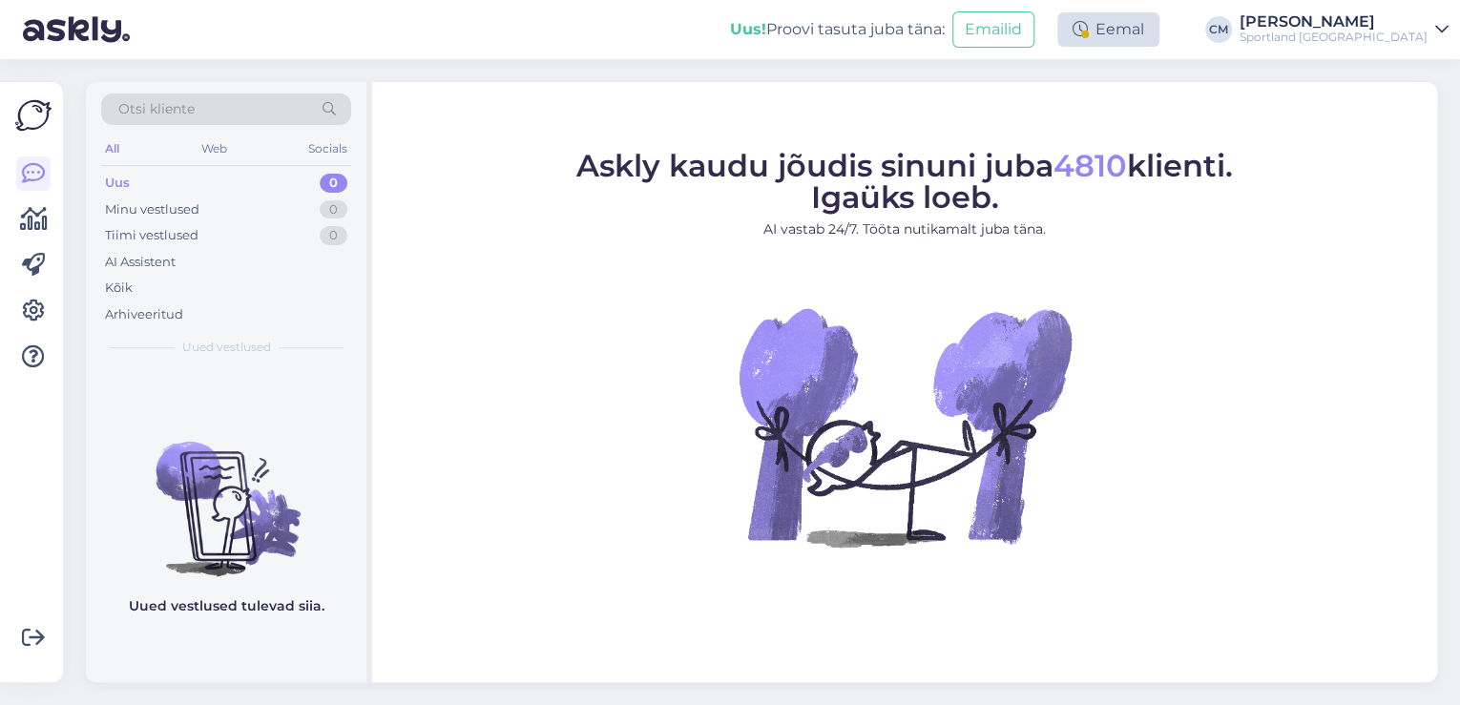
click at [1160, 32] on div "Eemal" at bounding box center [1108, 29] width 102 height 34
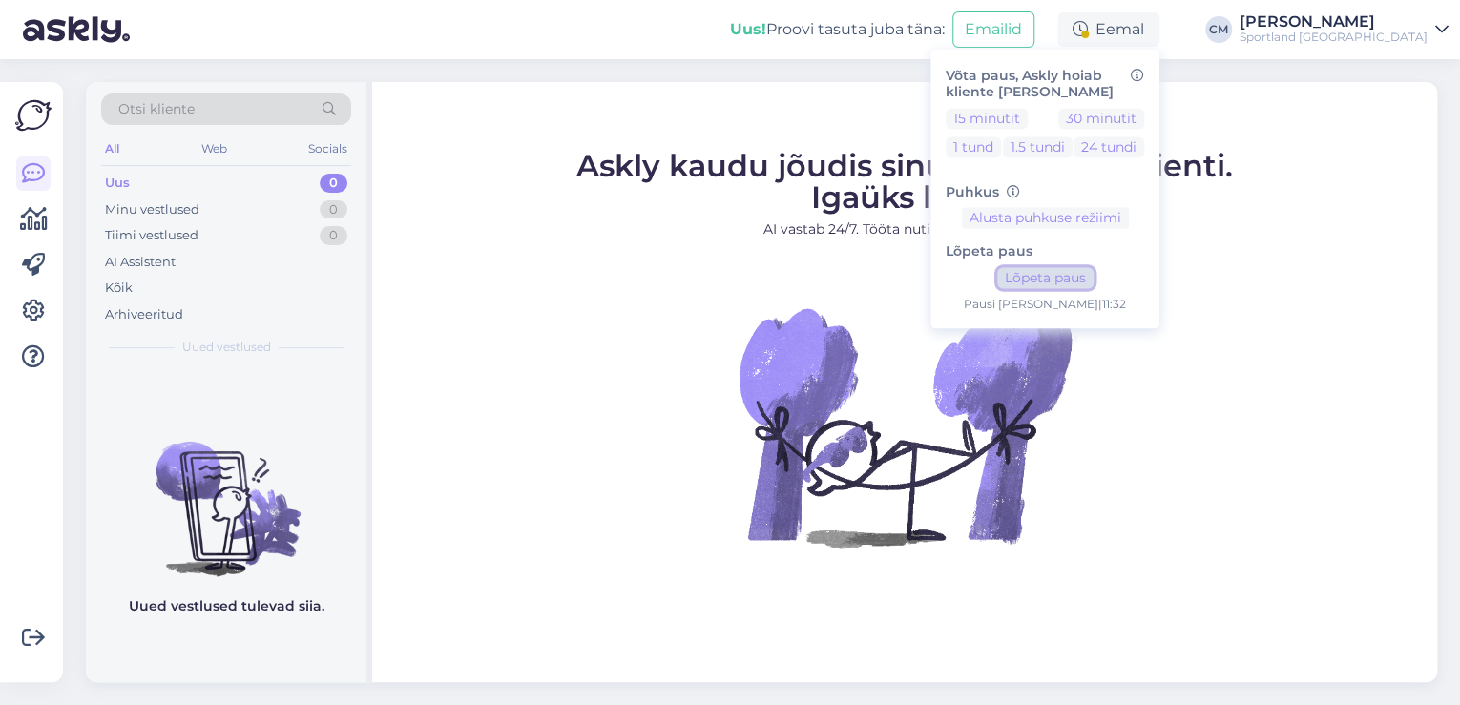
click at [1083, 269] on button "Lõpeta paus" at bounding box center [1045, 278] width 96 height 21
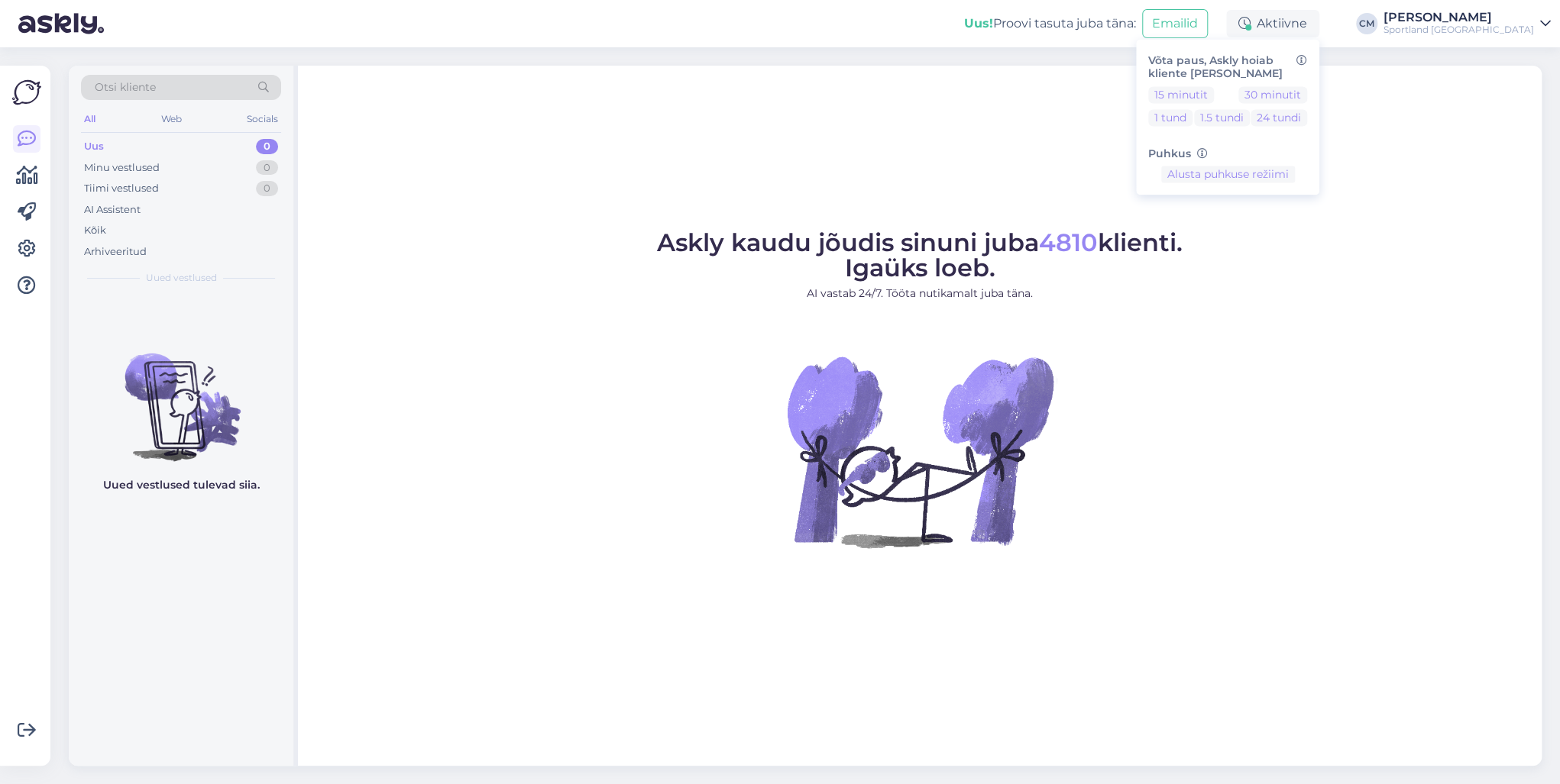
click at [527, 198] on div "Askly kaudu jõudis sinuni juba 4810 klienti. Igaüks loeb. AI vastab 24/7. Tööta…" at bounding box center [920, 415] width 1244 height 700
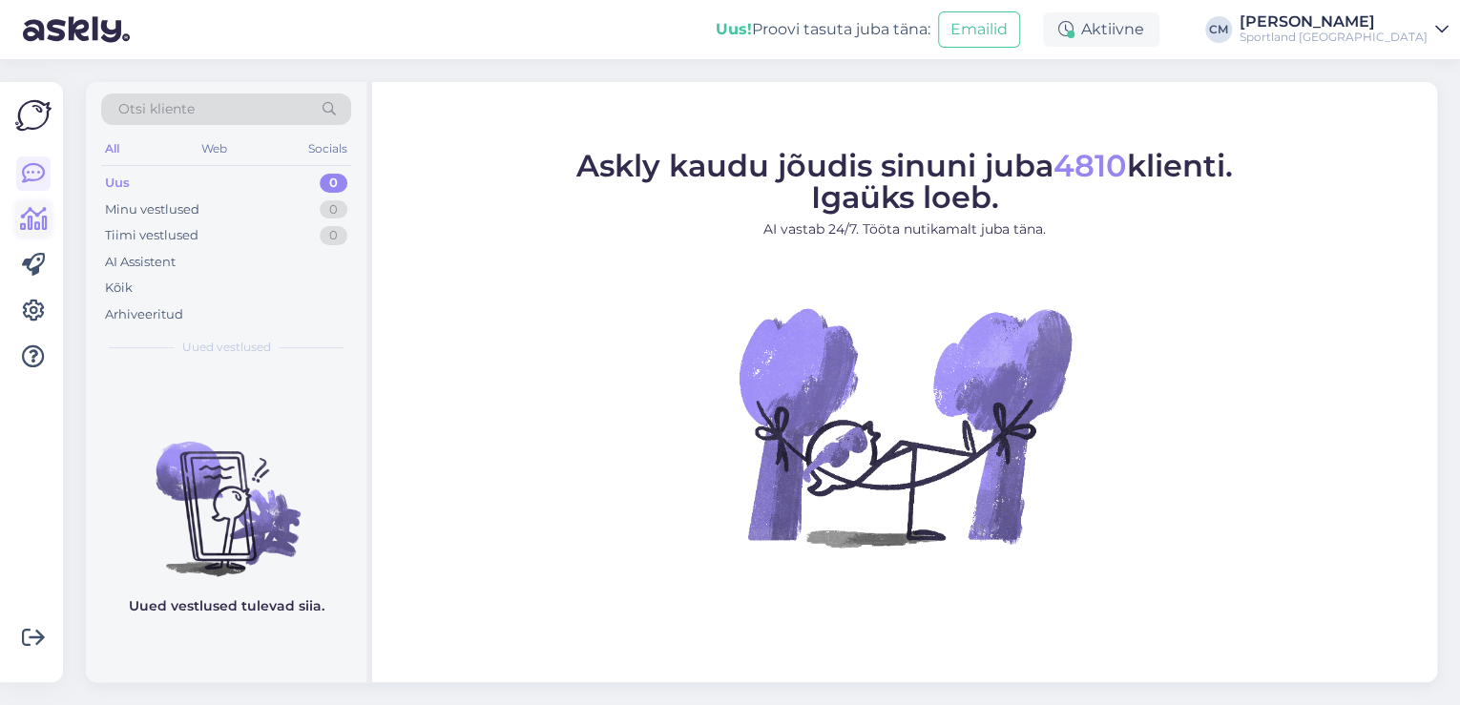
click at [42, 218] on icon at bounding box center [34, 219] width 28 height 23
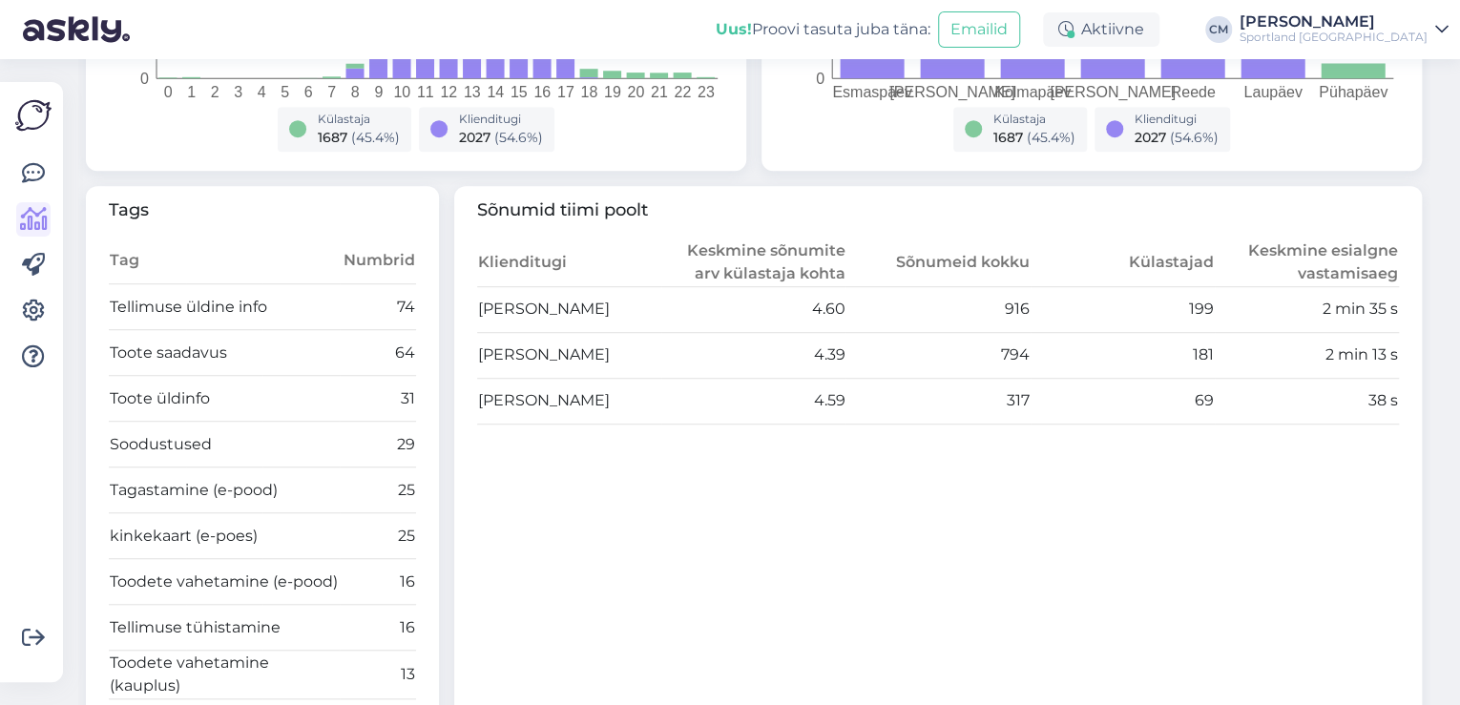
scroll to position [153, 0]
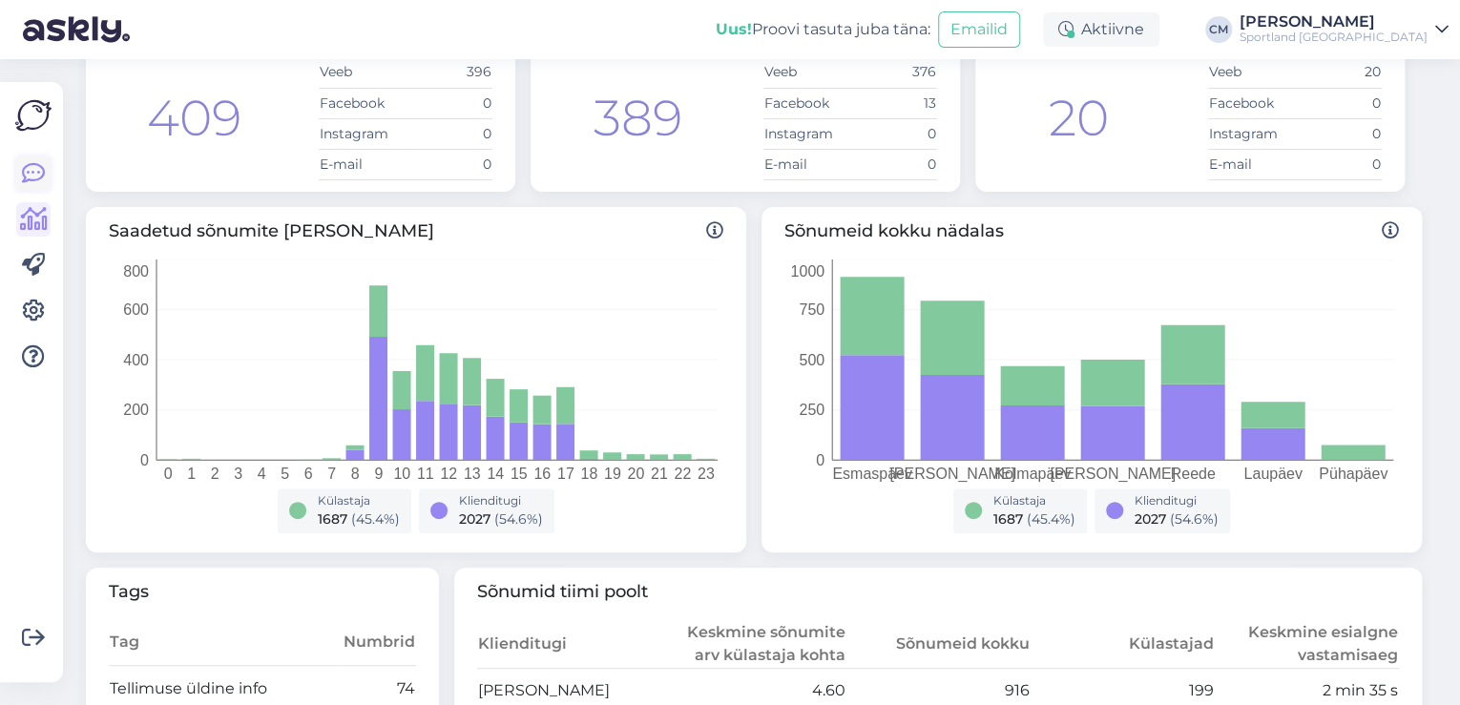
click at [28, 168] on icon at bounding box center [33, 173] width 23 height 23
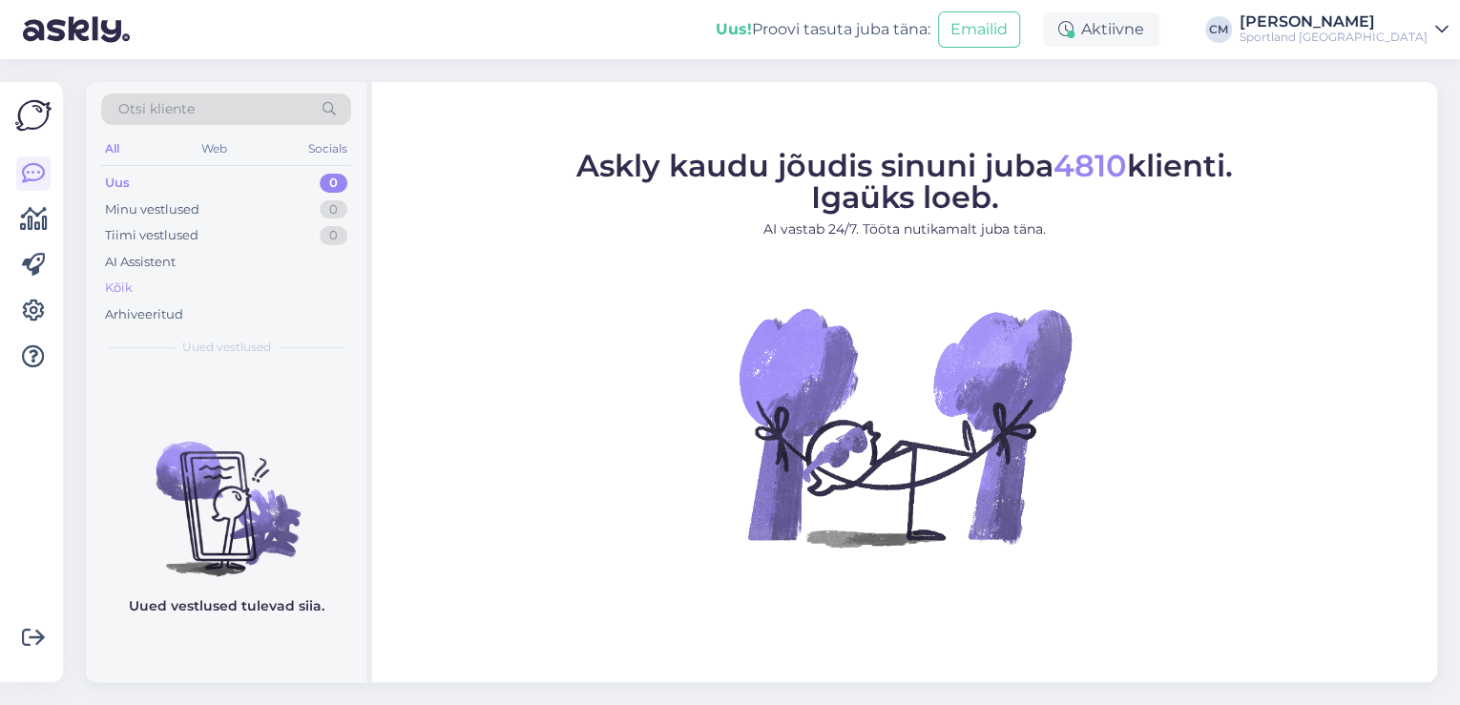
click at [172, 286] on div "Kõik" at bounding box center [226, 288] width 250 height 27
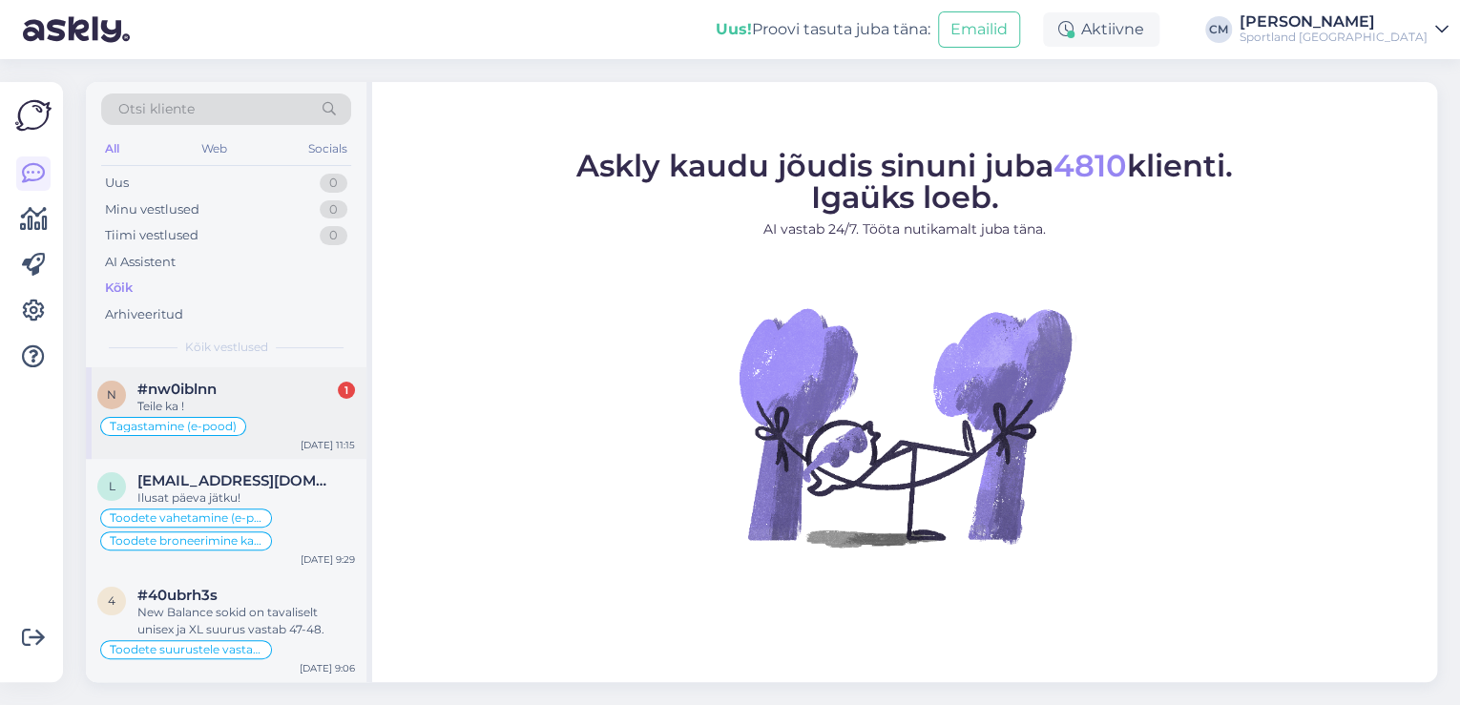
click at [275, 409] on div "Teile ka !" at bounding box center [246, 406] width 218 height 17
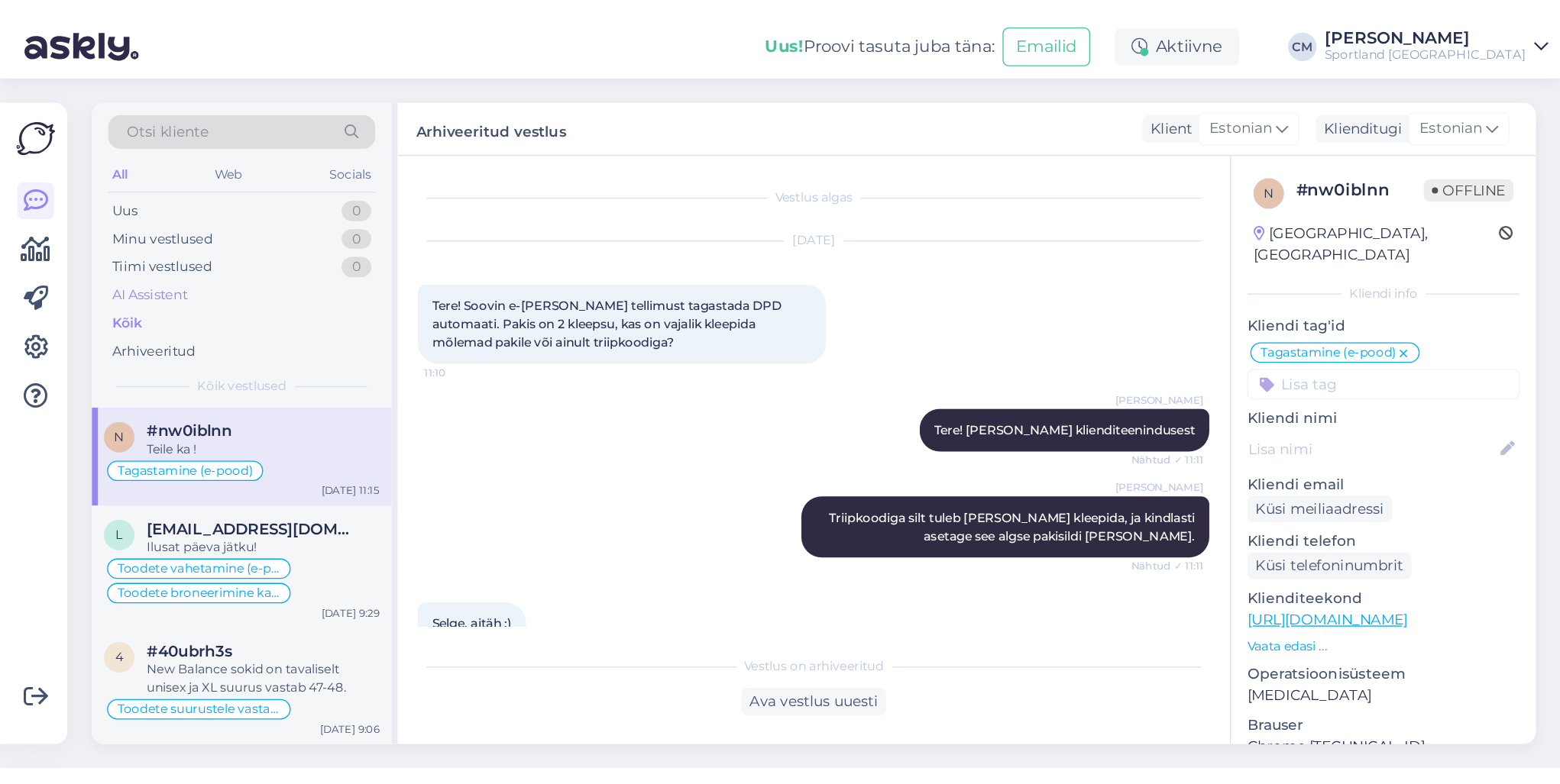
scroll to position [293, 0]
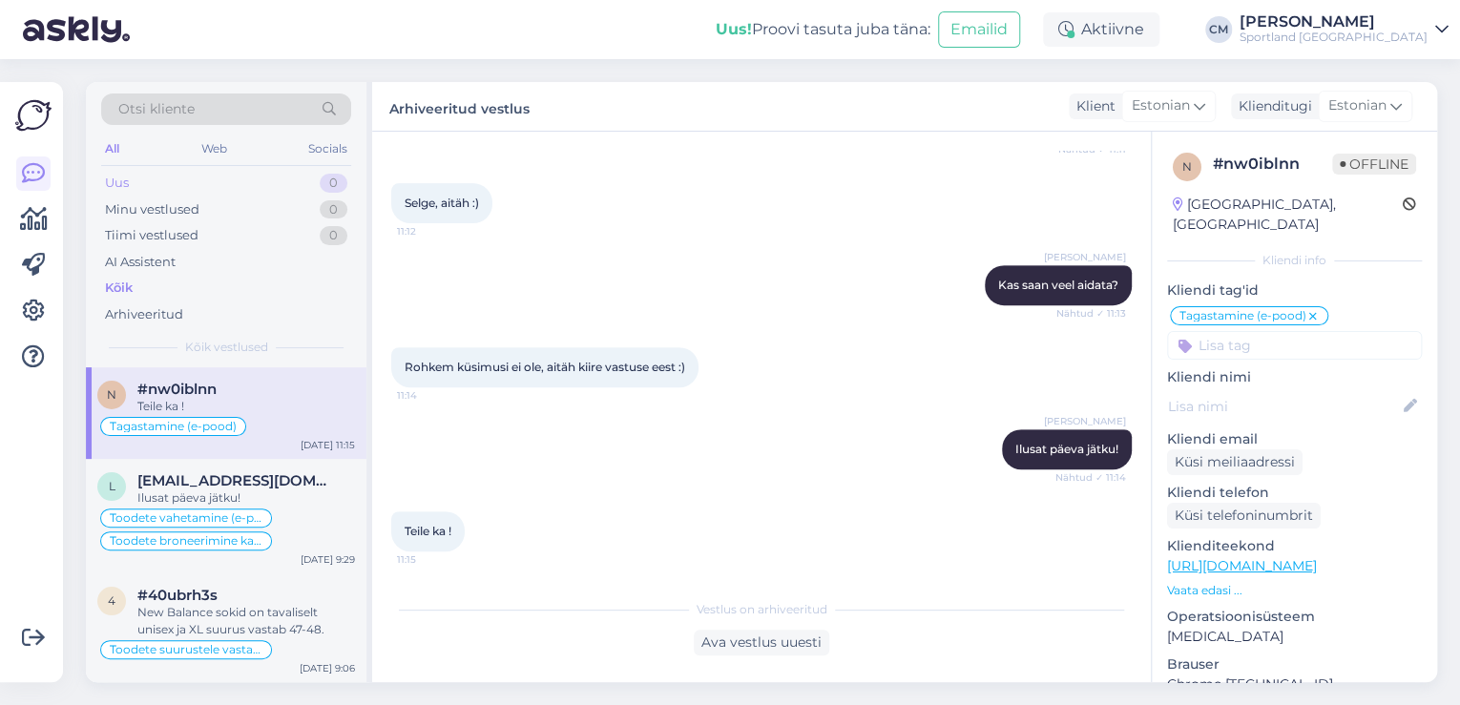
click at [270, 172] on div "Uus 0" at bounding box center [226, 183] width 250 height 27
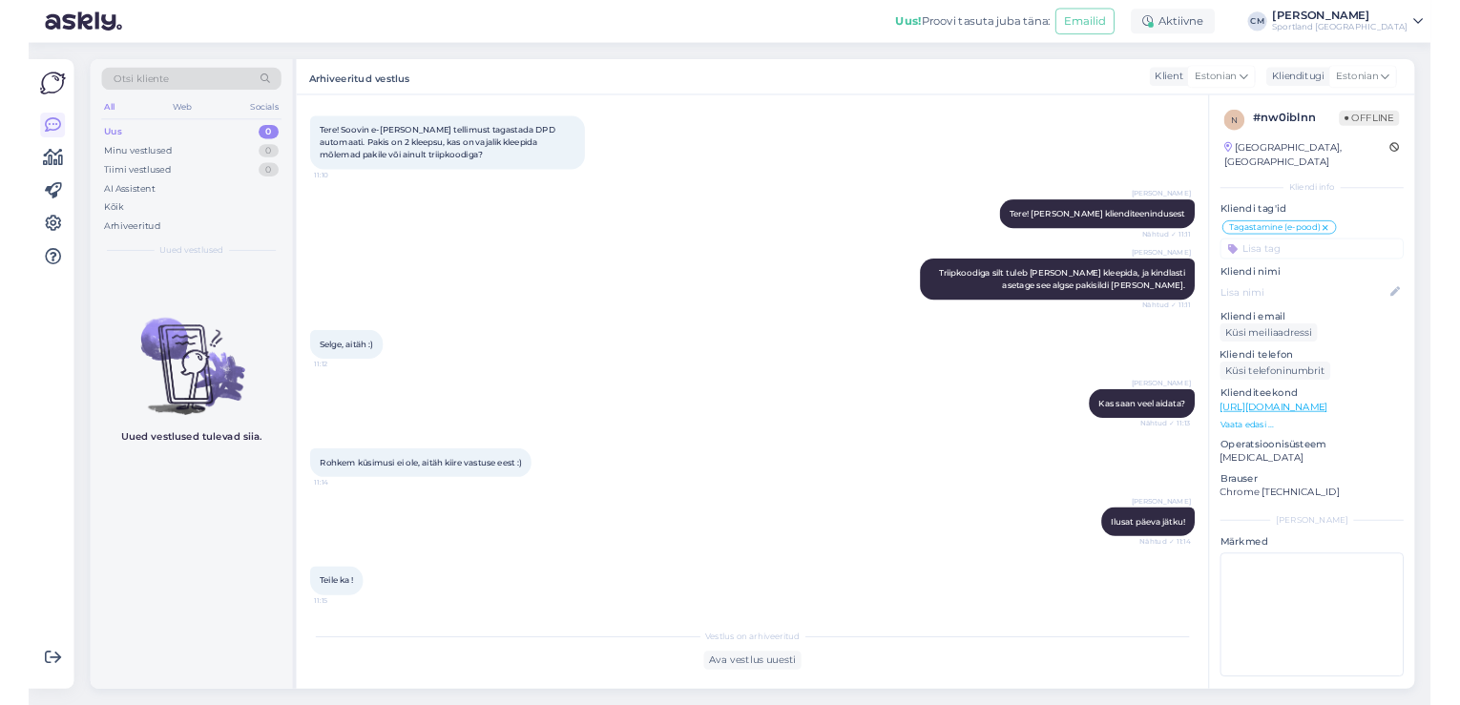
scroll to position [92, 0]
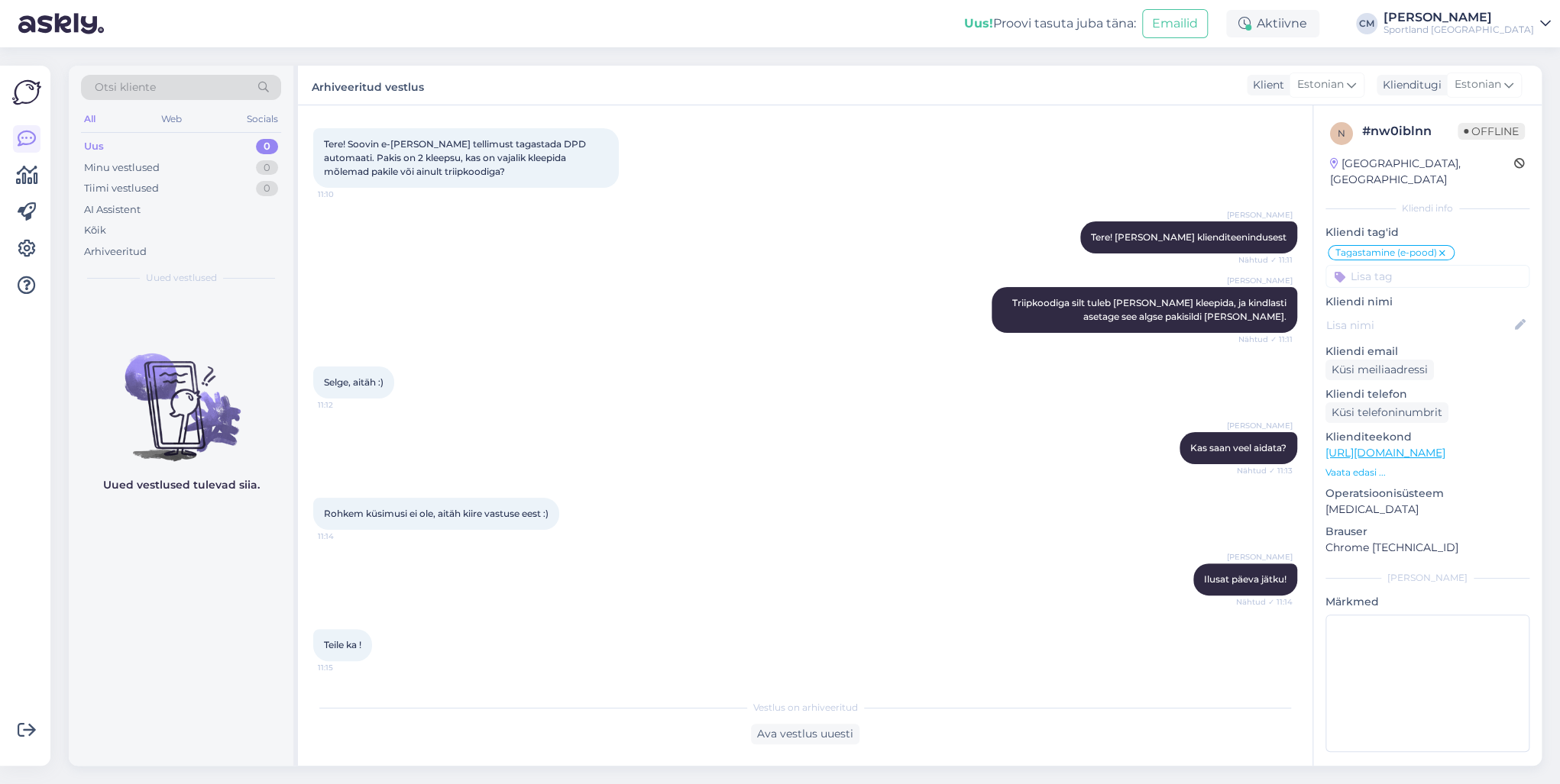
click at [400, 437] on div "[PERSON_NAME] Kas saan veel aidata? Nähtud ✓ 11:13" at bounding box center [804, 448] width 984 height 66
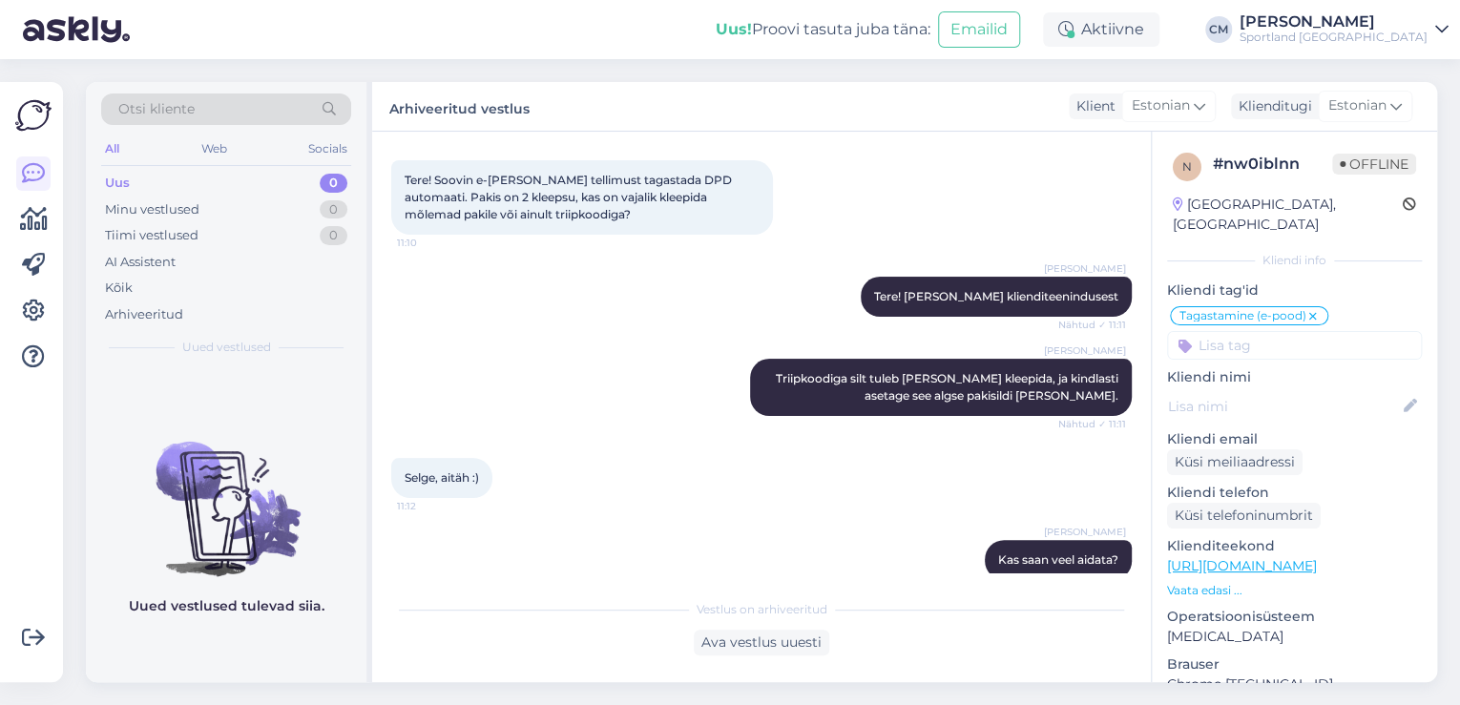
scroll to position [366, 0]
